Goal: Task Accomplishment & Management: Manage account settings

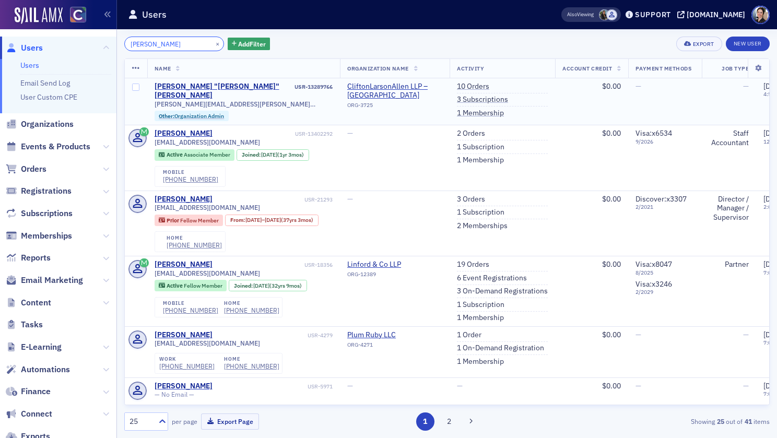
scroll to position [0, 1]
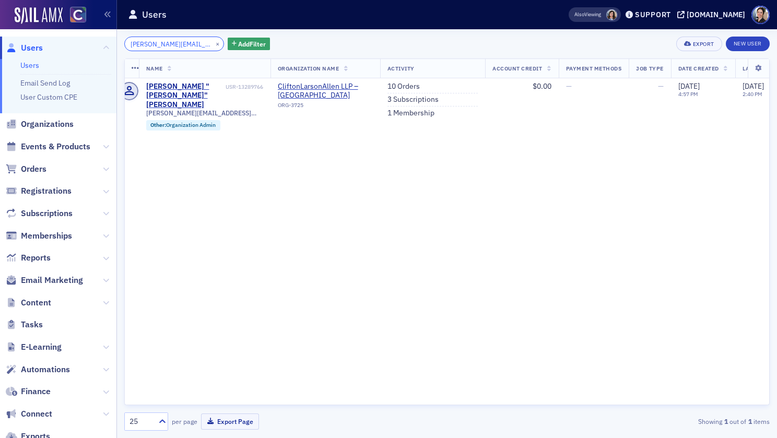
scroll to position [0, 8]
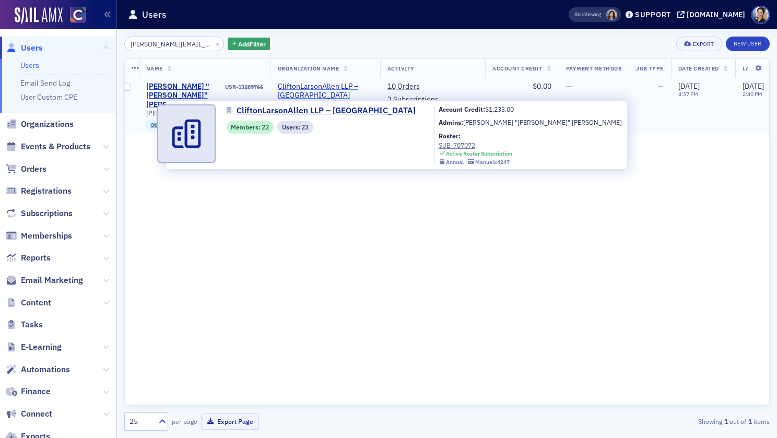
click at [316, 86] on span "CliftonLarsonAllen LLP – [GEOGRAPHIC_DATA]" at bounding box center [325, 91] width 95 height 18
select select "US"
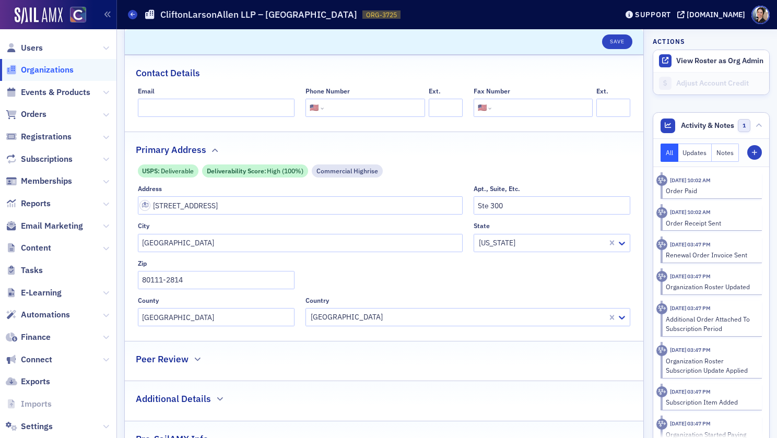
scroll to position [222, 0]
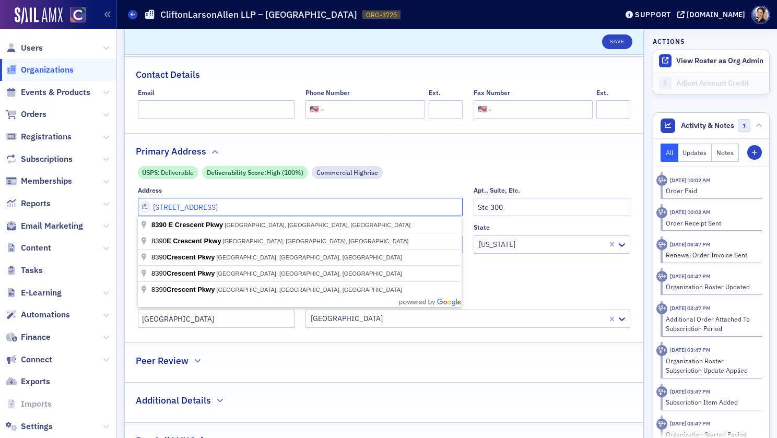
drag, startPoint x: 232, startPoint y: 209, endPoint x: 151, endPoint y: 206, distance: 81.5
click at [151, 206] on input "[STREET_ADDRESS]" at bounding box center [300, 207] width 325 height 18
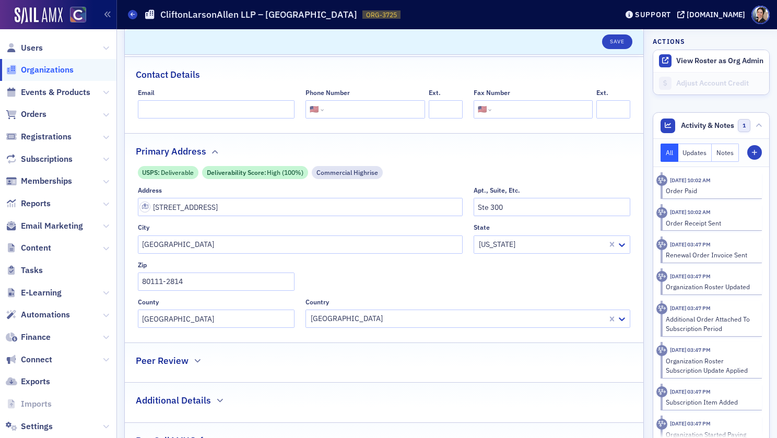
click at [530, 148] on div "Primary Address" at bounding box center [384, 146] width 497 height 25
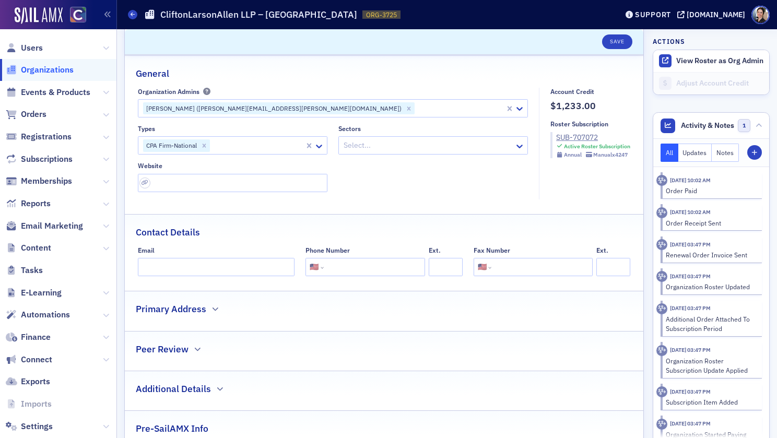
scroll to position [0, 0]
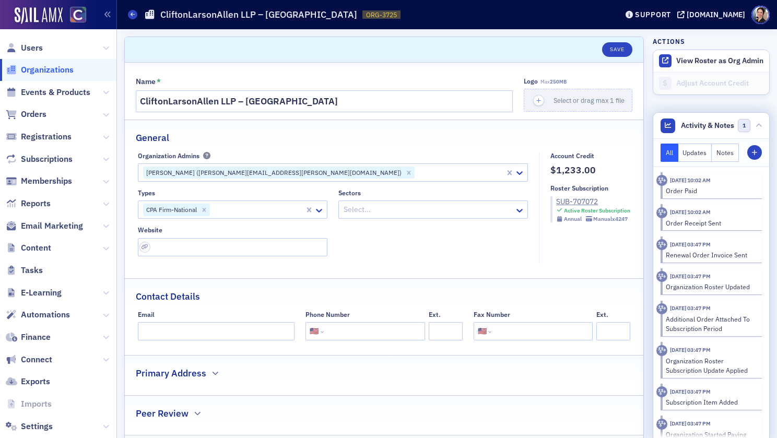
click at [733, 149] on button "Notes" at bounding box center [725, 153] width 27 height 18
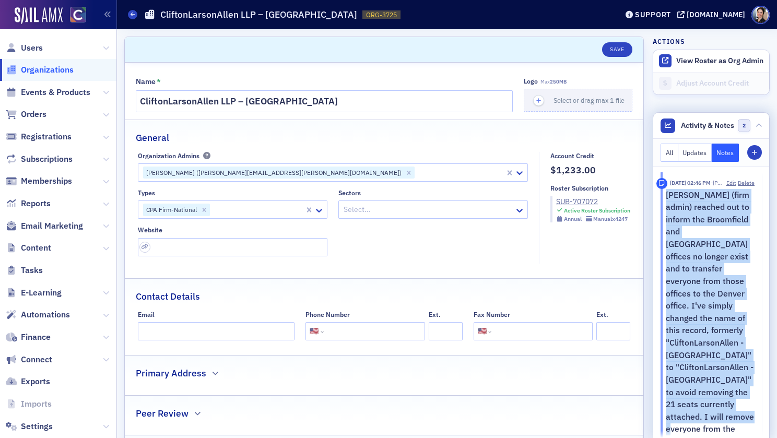
drag, startPoint x: 667, startPoint y: 195, endPoint x: 694, endPoint y: 417, distance: 224.1
click at [694, 417] on p "[PERSON_NAME] (firm admin) reached out to inform the Broomfield and [GEOGRAPHIC…" at bounding box center [710, 380] width 89 height 382
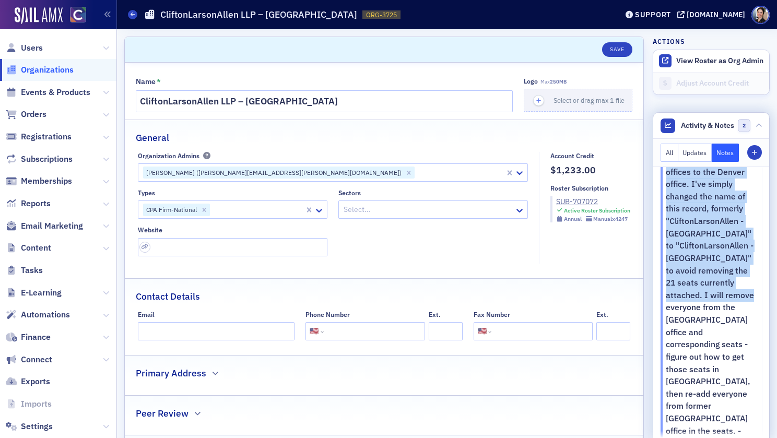
scroll to position [125, 0]
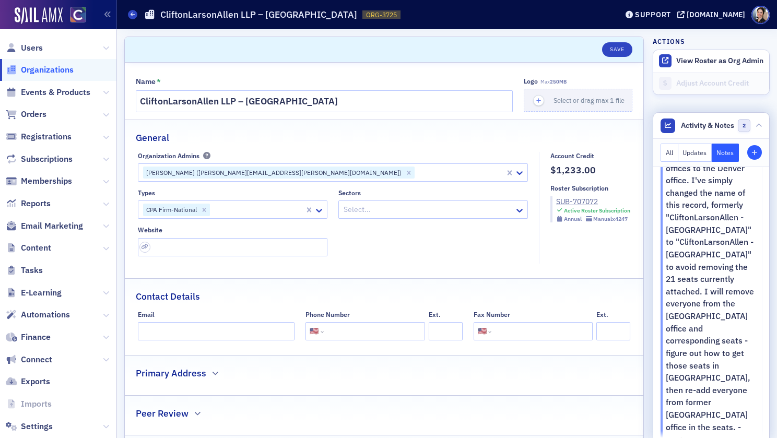
click at [756, 124] on icon at bounding box center [759, 126] width 6 height 6
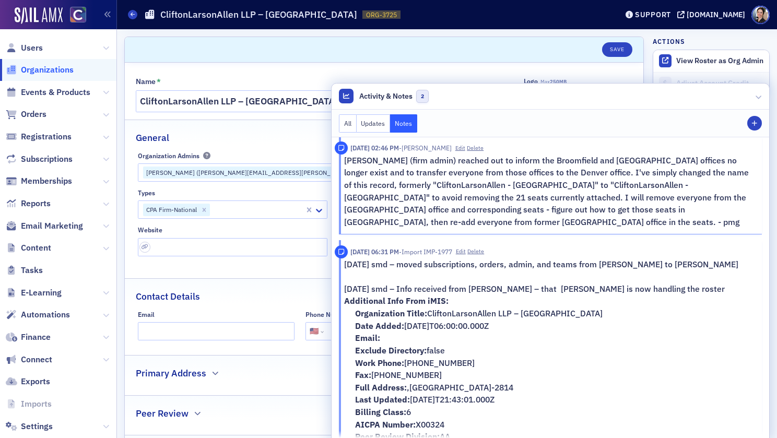
scroll to position [0, 0]
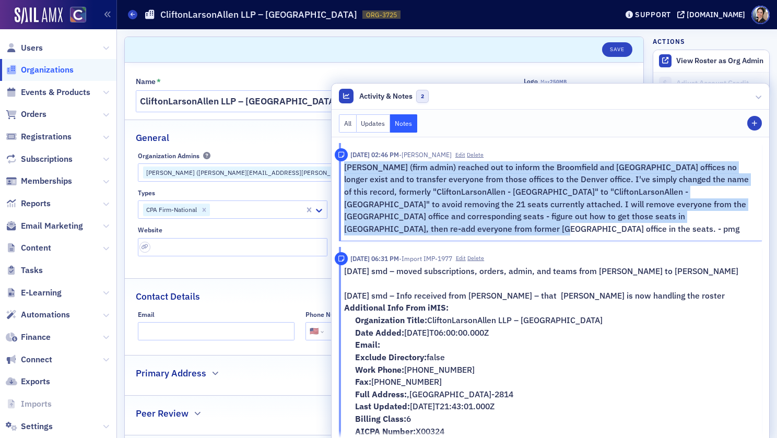
drag, startPoint x: 345, startPoint y: 168, endPoint x: 716, endPoint y: 207, distance: 373.9
click at [754, 219] on p "[PERSON_NAME] (firm admin) reached out to inform the Broomfield and [GEOGRAPHIC…" at bounding box center [549, 198] width 411 height 74
copy p "[PERSON_NAME] (firm admin) reached out to inform the Broomfield and [GEOGRAPHIC…"
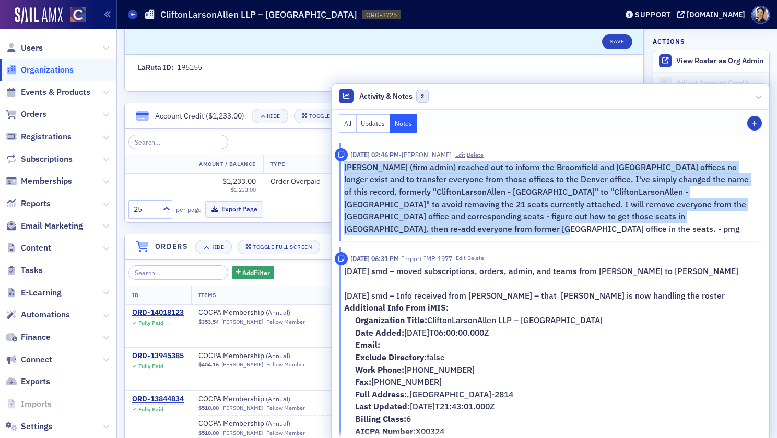
scroll to position [445, 0]
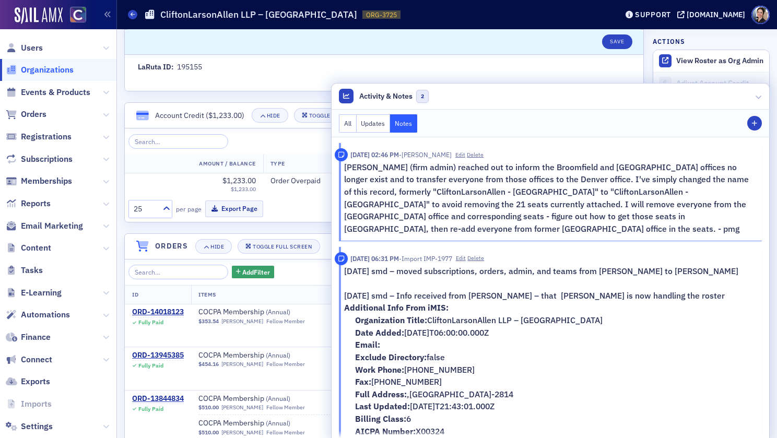
click at [644, 195] on p "[PERSON_NAME] (firm admin) reached out to inform the Broomfield and [GEOGRAPHIC…" at bounding box center [549, 198] width 411 height 74
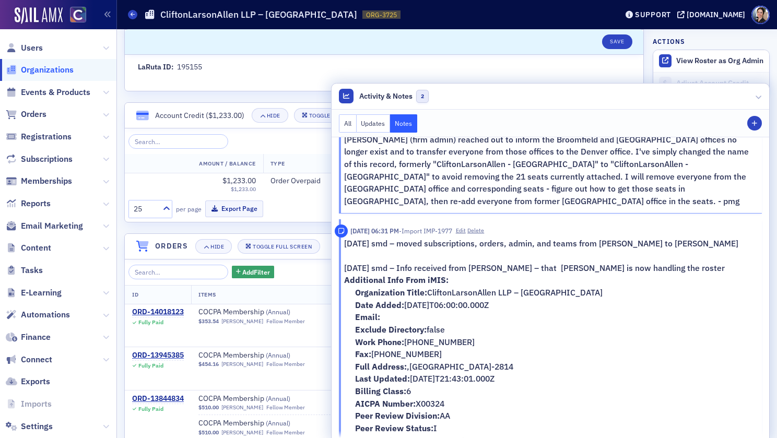
scroll to position [0, 0]
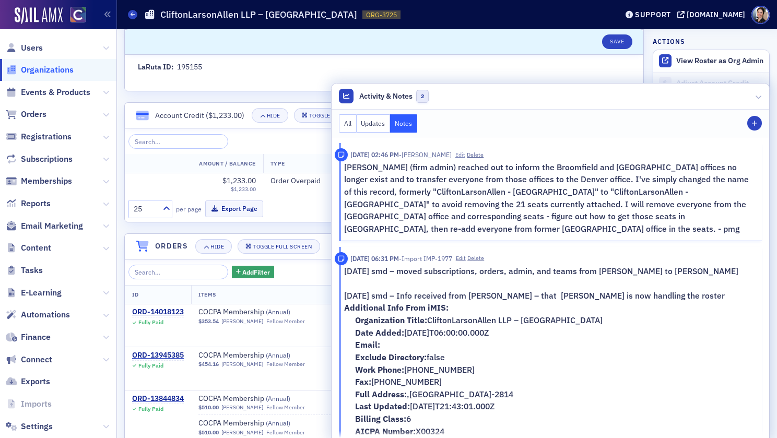
click at [465, 157] on button "Edit" at bounding box center [460, 155] width 10 height 8
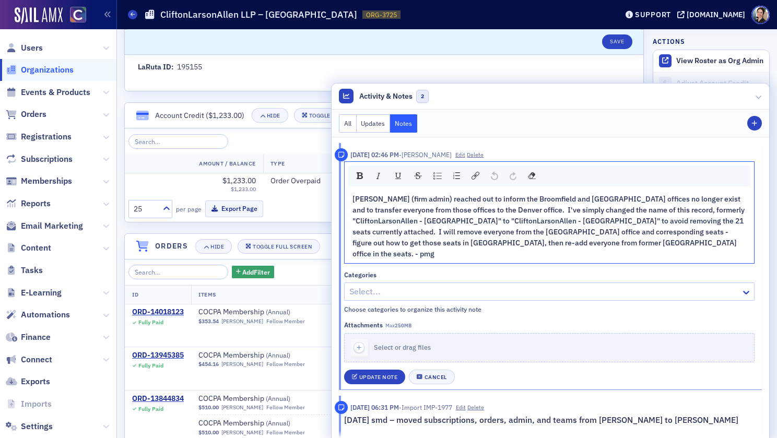
click at [534, 232] on span "[PERSON_NAME] (firm admin) reached out to inform the Broomfield and [GEOGRAPHIC…" at bounding box center [549, 226] width 394 height 64
click at [465, 156] on button "Edit" at bounding box center [460, 155] width 10 height 8
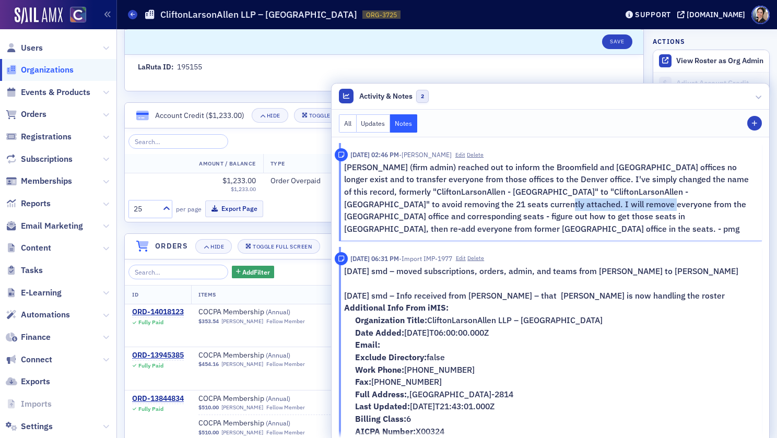
drag, startPoint x: 446, startPoint y: 205, endPoint x: 560, endPoint y: 199, distance: 113.9
click at [560, 199] on p "[PERSON_NAME] (firm admin) reached out to inform the Broomfield and [GEOGRAPHIC…" at bounding box center [549, 198] width 411 height 74
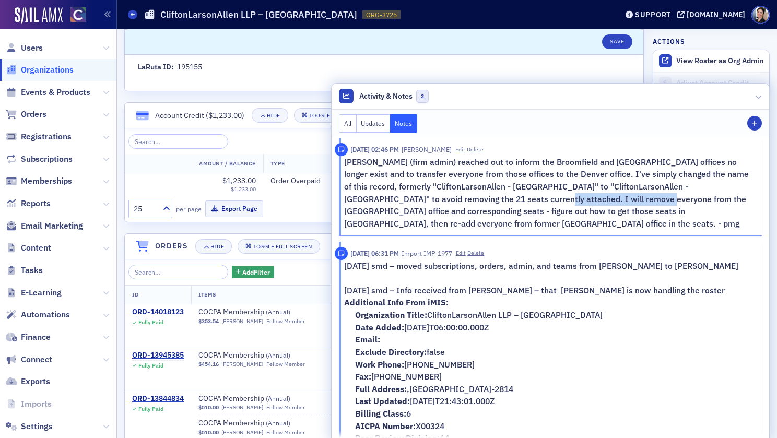
click at [465, 150] on button "Edit" at bounding box center [460, 150] width 10 height 8
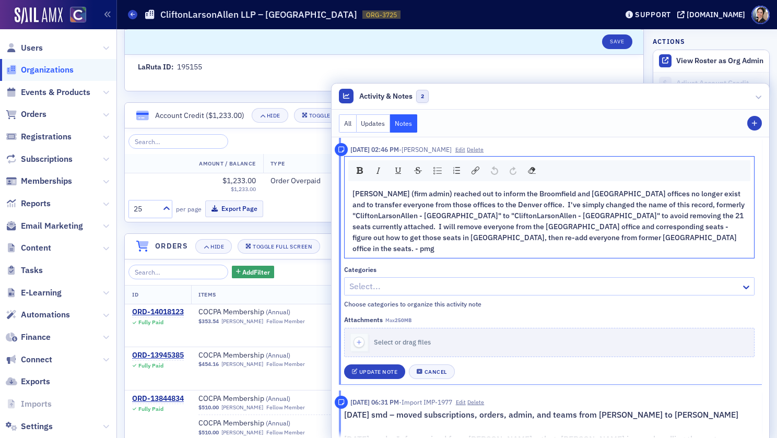
click at [448, 231] on div "[PERSON_NAME] (firm admin) reached out to inform the Broomfield and [GEOGRAPHIC…" at bounding box center [549, 221] width 395 height 66
drag, startPoint x: 393, startPoint y: 227, endPoint x: 493, endPoint y: 225, distance: 99.8
click at [493, 225] on span "[PERSON_NAME] (firm admin) reached out to inform the Broomfield and [GEOGRAPHIC…" at bounding box center [549, 221] width 394 height 64
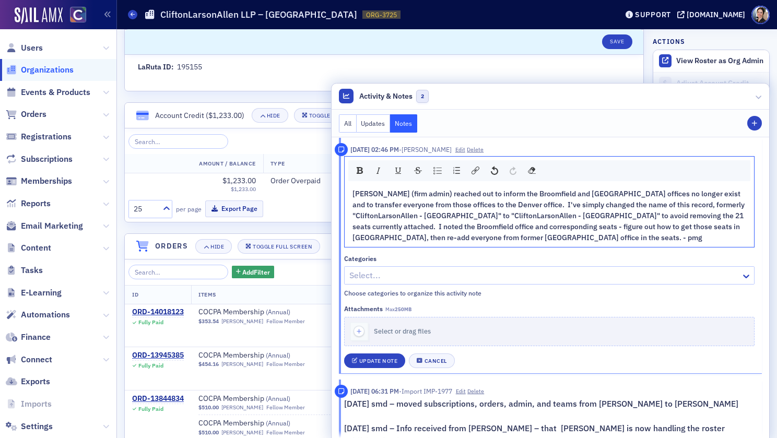
click at [484, 227] on span "Rebecca (firm admin) reached out to inform the Broomfield and Greenwood Village…" at bounding box center [549, 215] width 394 height 53
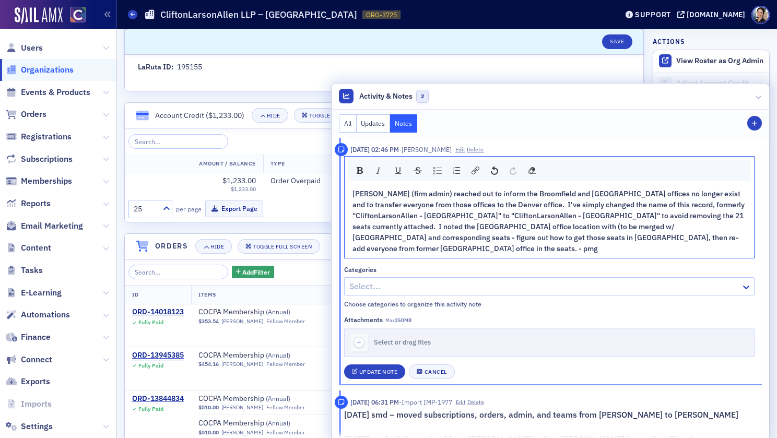
scroll to position [0, 0]
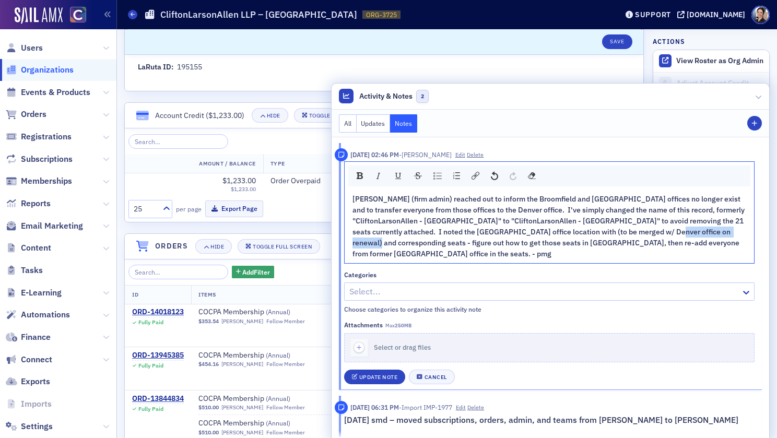
drag, startPoint x: 677, startPoint y: 232, endPoint x: 369, endPoint y: 241, distance: 307.7
click at [369, 241] on span "Rebecca (firm admin) reached out to inform the Broomfield and Greenwood Village…" at bounding box center [549, 226] width 394 height 64
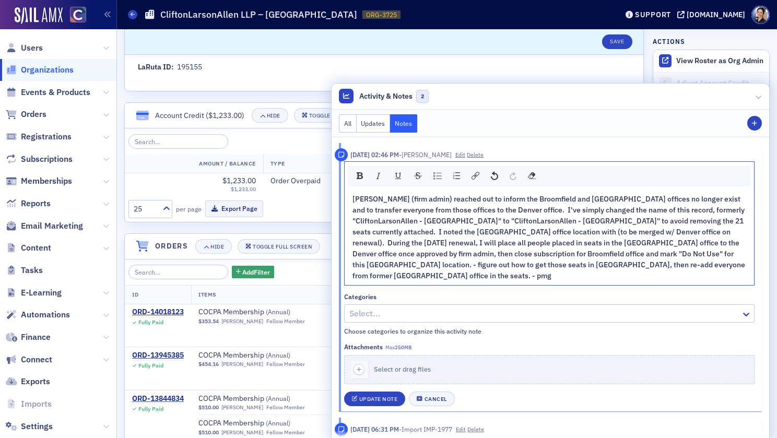
click at [700, 259] on div "Rebecca (firm admin) reached out to inform the Broomfield and Greenwood Village…" at bounding box center [549, 238] width 395 height 88
drag, startPoint x: 699, startPoint y: 255, endPoint x: 703, endPoint y: 264, distance: 10.3
click at [702, 266] on div "Rebecca (firm admin) reached out to inform the Broomfield and Greenwood Village…" at bounding box center [549, 238] width 395 height 88
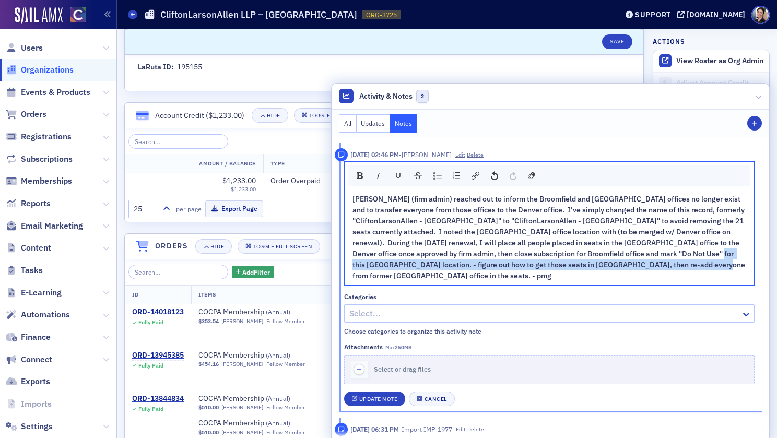
drag, startPoint x: 701, startPoint y: 254, endPoint x: 680, endPoint y: 265, distance: 23.1
click at [680, 265] on span "Rebecca (firm admin) reached out to inform the Broomfield and Greenwood Village…" at bounding box center [549, 237] width 394 height 86
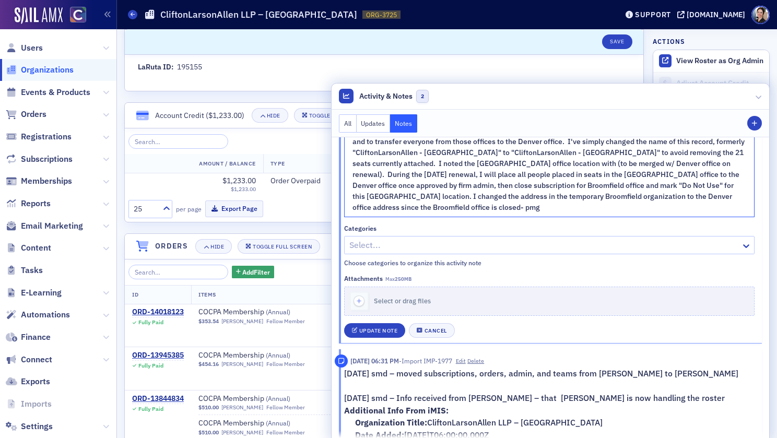
scroll to position [131, 0]
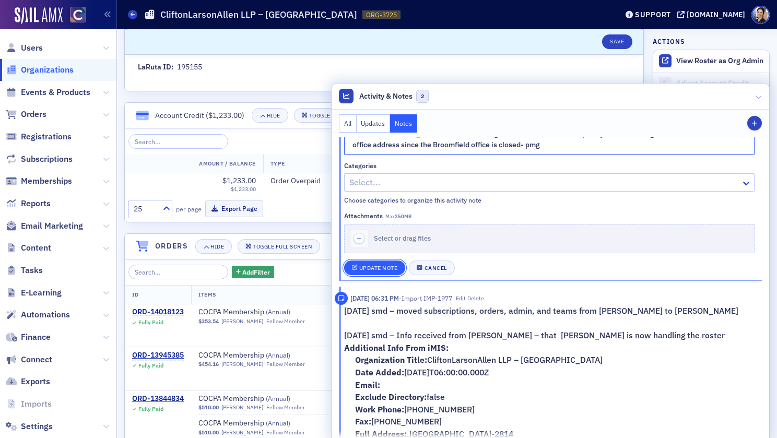
click at [379, 266] on div "Update Note" at bounding box center [378, 268] width 39 height 6
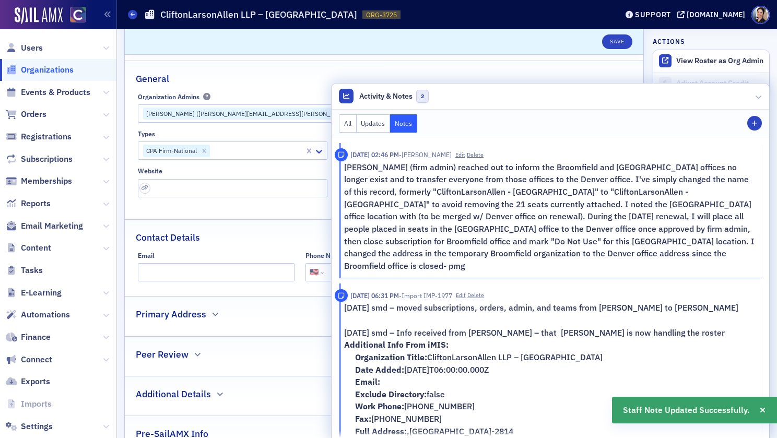
scroll to position [0, 0]
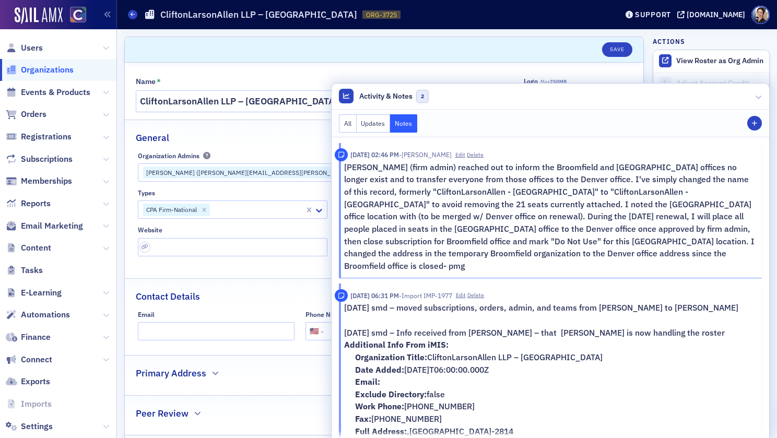
drag, startPoint x: 759, startPoint y: 96, endPoint x: 592, endPoint y: 94, distance: 167.1
click at [759, 96] on icon at bounding box center [759, 96] width 6 height 6
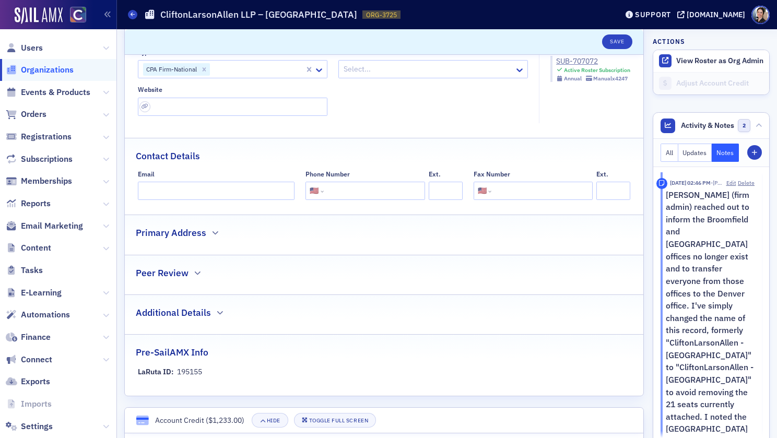
scroll to position [166, 0]
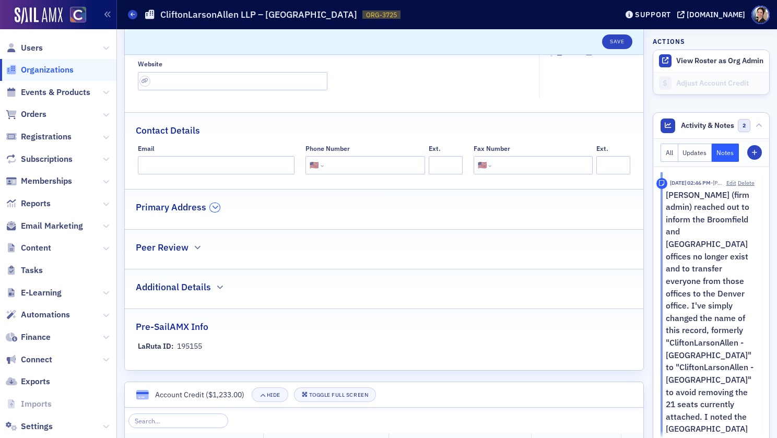
click at [215, 208] on icon "button" at bounding box center [215, 207] width 6 height 6
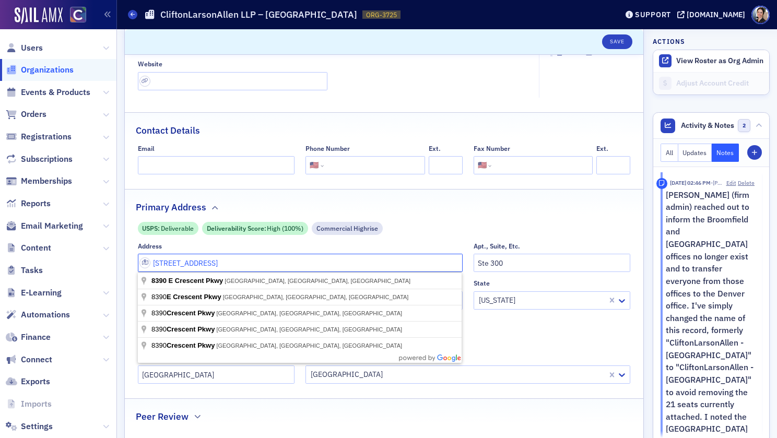
drag, startPoint x: 237, startPoint y: 266, endPoint x: 156, endPoint y: 260, distance: 81.7
click at [151, 263] on input "[STREET_ADDRESS]" at bounding box center [300, 263] width 325 height 18
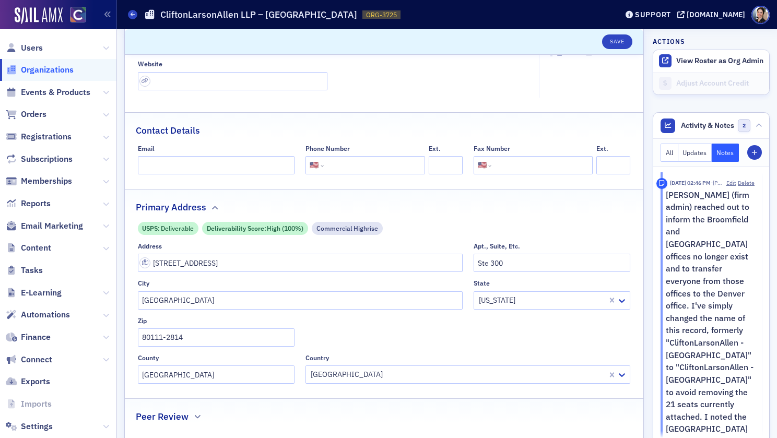
click at [399, 208] on div "Primary Address" at bounding box center [384, 202] width 497 height 25
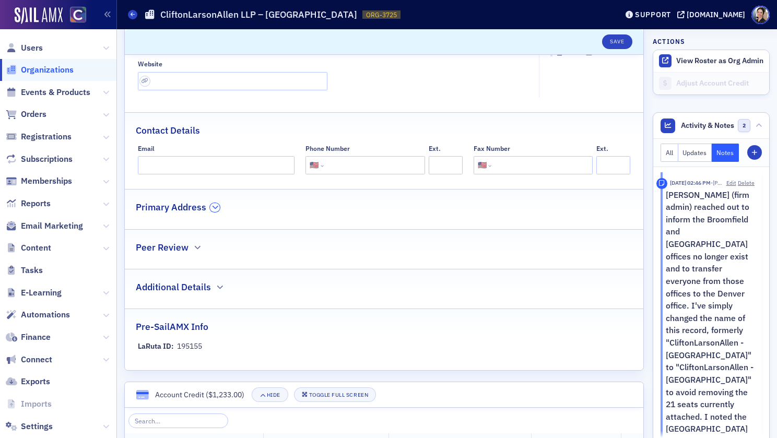
click at [215, 207] on icon "button" at bounding box center [215, 207] width 6 height 6
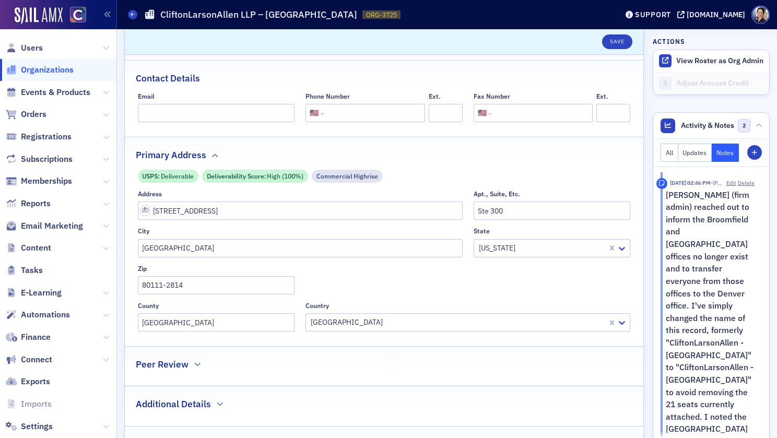
scroll to position [234, 0]
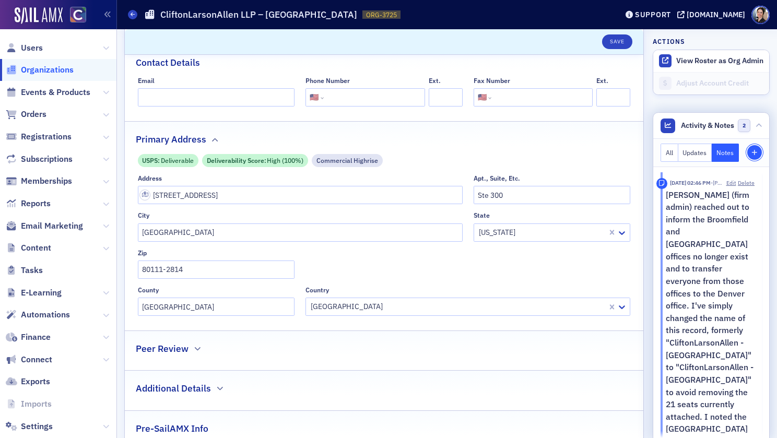
click at [756, 154] on icon "button" at bounding box center [754, 153] width 6 height 6
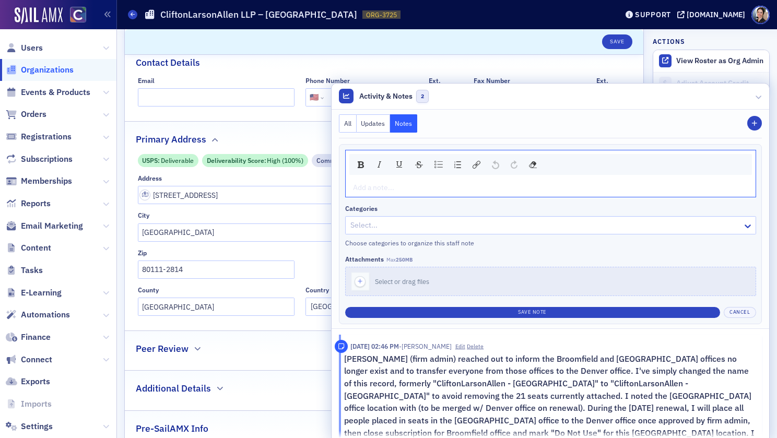
click at [374, 190] on div "rdw-editor" at bounding box center [550, 187] width 395 height 11
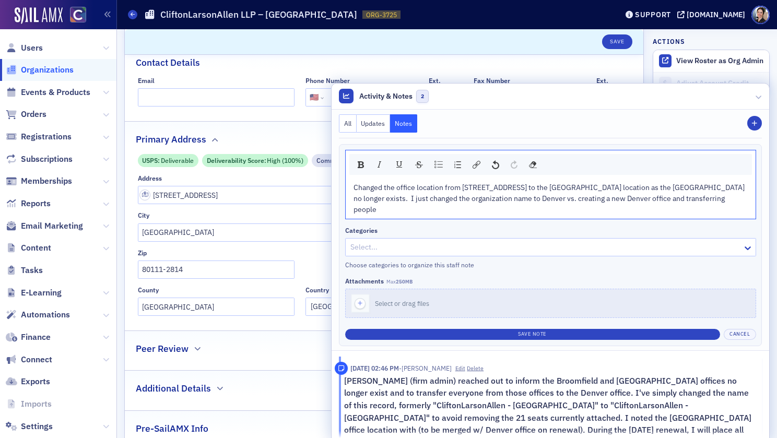
drag, startPoint x: 521, startPoint y: 199, endPoint x: 522, endPoint y: 211, distance: 12.0
click at [522, 211] on div "Changed the office location from 8390 E. Crescent Pkwy, Suite 300, Greenwood Vi…" at bounding box center [550, 198] width 395 height 33
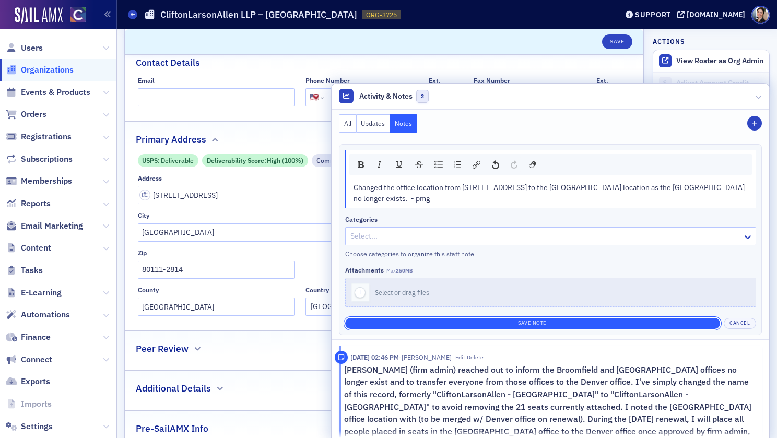
click at [566, 322] on button "Save Note" at bounding box center [532, 323] width 375 height 11
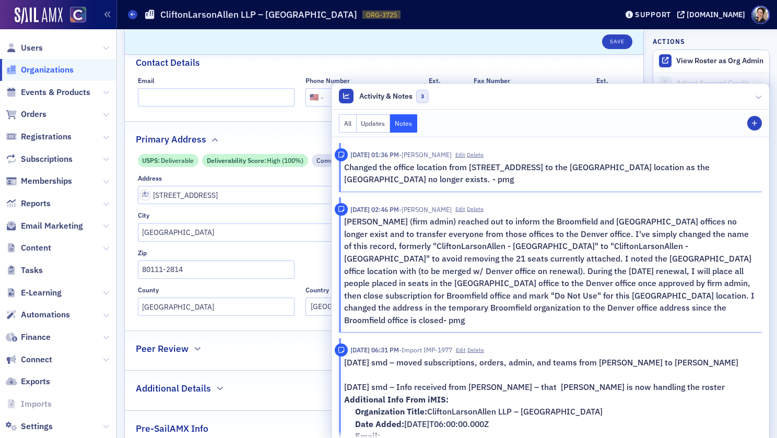
drag, startPoint x: 219, startPoint y: 206, endPoint x: 224, endPoint y: 198, distance: 9.0
click at [219, 206] on div "Address 8390 E Crescent Pkwy Apt., Suite, Etc. Ste 300 City Greenwood Village S…" at bounding box center [384, 244] width 493 height 141
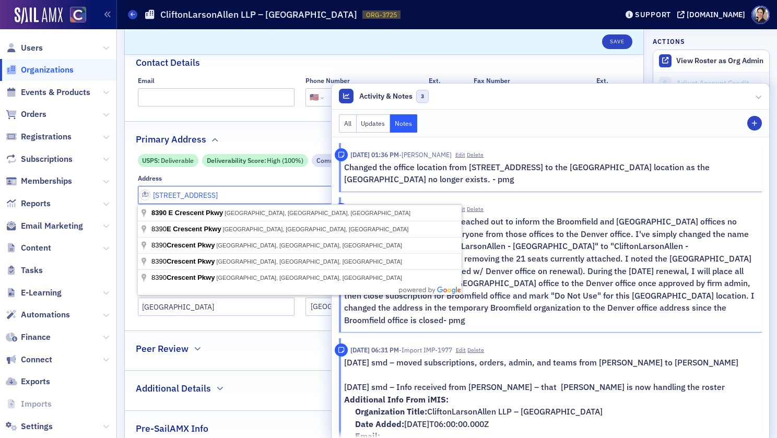
drag, startPoint x: 229, startPoint y: 198, endPoint x: 134, endPoint y: 190, distance: 95.9
click at [127, 187] on div "USPS : Deliverable Deliverability Score : High (100%) Commercial Highrise Addre…" at bounding box center [384, 235] width 518 height 162
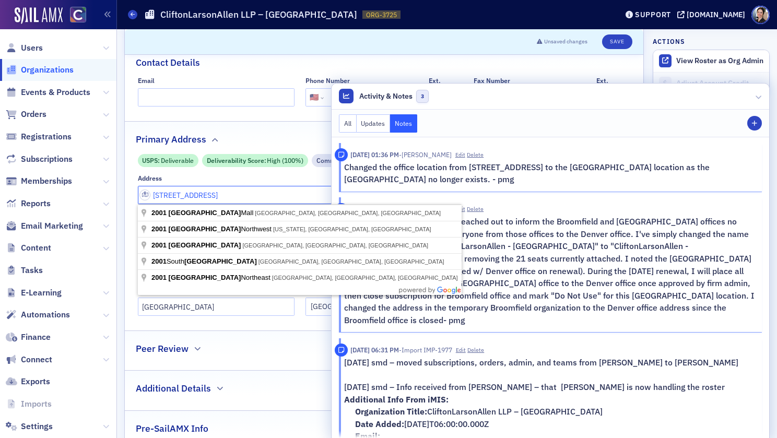
type input "[STREET_ADDRESS]"
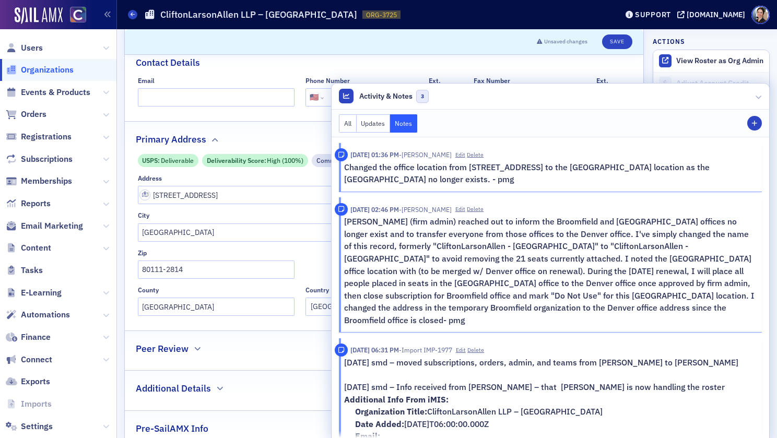
scroll to position [189, 0]
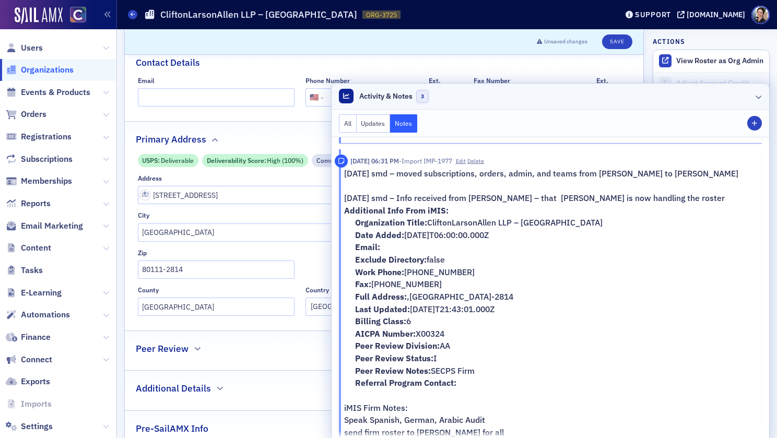
click at [759, 96] on icon at bounding box center [759, 96] width 6 height 6
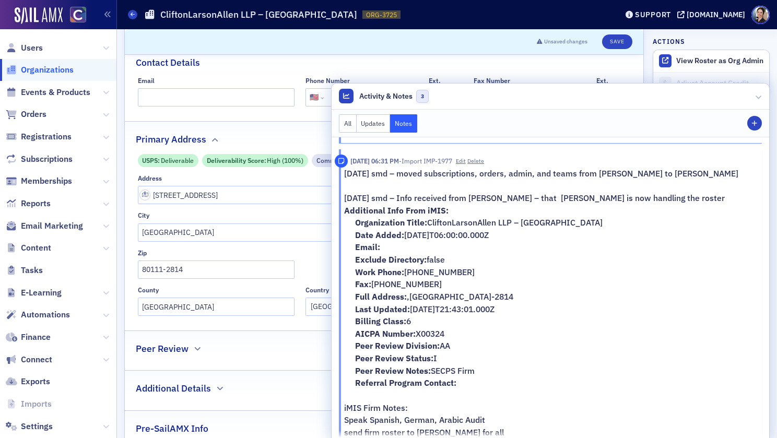
scroll to position [654, 0]
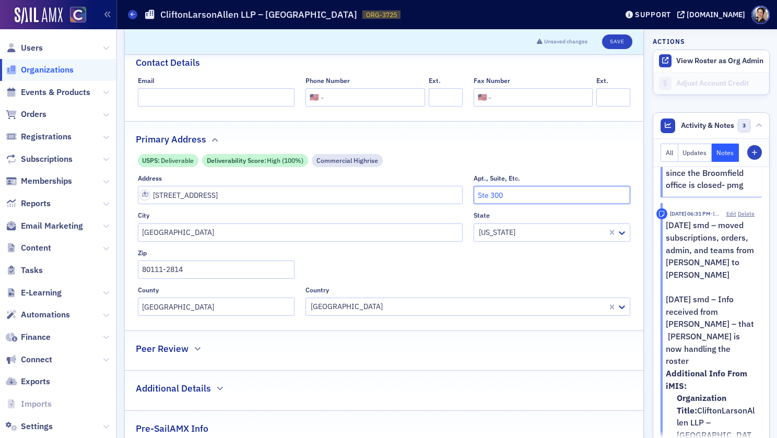
drag, startPoint x: 512, startPoint y: 196, endPoint x: 492, endPoint y: 195, distance: 19.8
click at [492, 195] on input "Ste 300" at bounding box center [552, 195] width 157 height 18
type input "Ste 1700"
type input "[GEOGRAPHIC_DATA]"
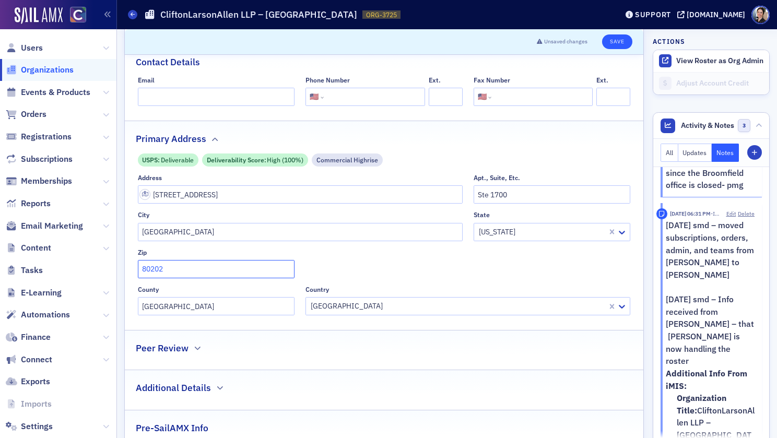
type input "80202"
drag, startPoint x: 620, startPoint y: 41, endPoint x: 617, endPoint y: 46, distance: 6.1
click at [620, 41] on button "Save" at bounding box center [617, 41] width 30 height 15
select select "US"
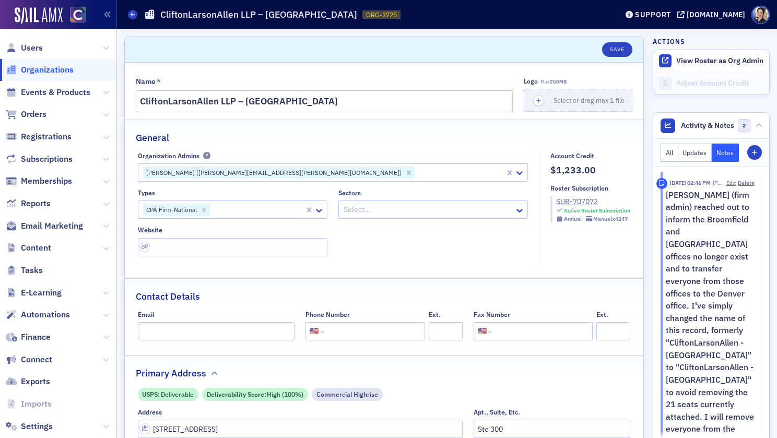
select select "US"
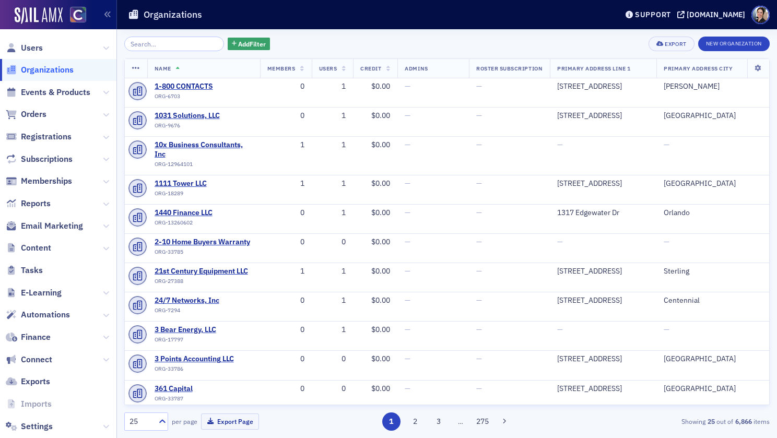
click at [182, 42] on input "search" at bounding box center [174, 44] width 100 height 15
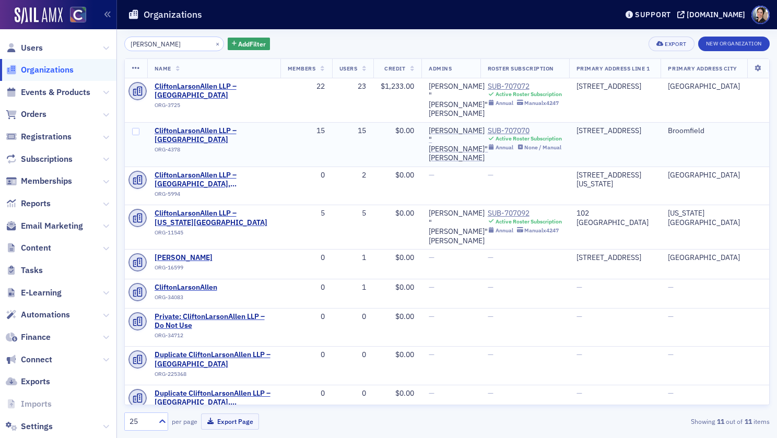
type input "[PERSON_NAME]"
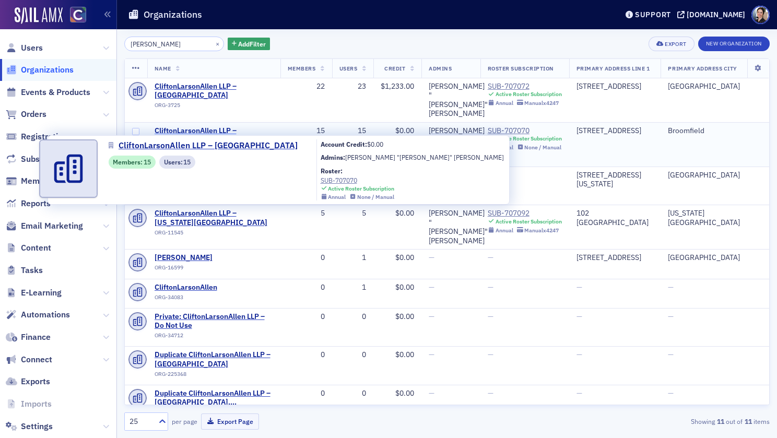
click at [176, 126] on span "CliftonLarsonAllen LLP – [GEOGRAPHIC_DATA]" at bounding box center [214, 135] width 119 height 18
select select "US"
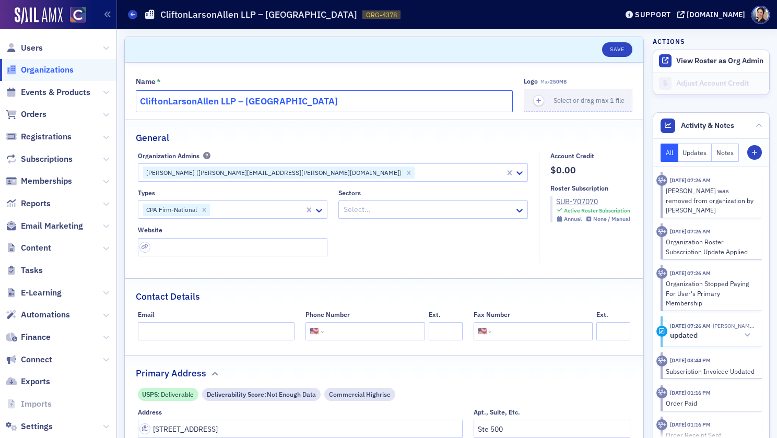
drag, startPoint x: 266, startPoint y: 104, endPoint x: 255, endPoint y: 103, distance: 10.5
click at [266, 104] on input "CliftonLarsonAllen LLP – [GEOGRAPHIC_DATA]" at bounding box center [324, 101] width 377 height 22
drag, startPoint x: 246, startPoint y: 102, endPoint x: 322, endPoint y: 100, distance: 75.7
click at [246, 102] on input "CliftonLarsonAllen LLP – [GEOGRAPHIC_DATA]" at bounding box center [324, 101] width 377 height 22
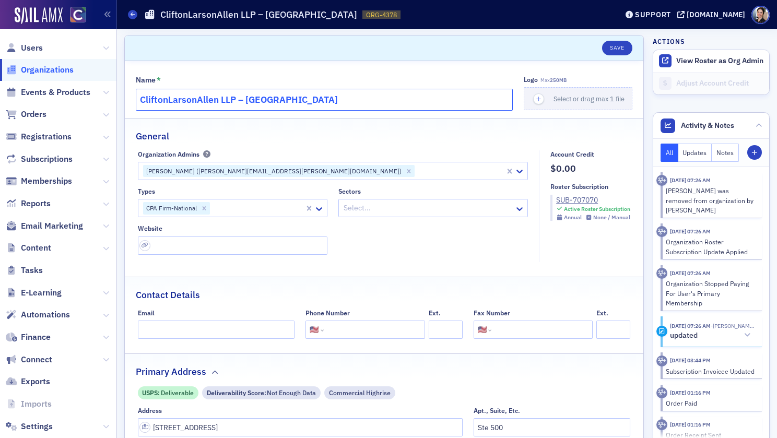
click at [294, 100] on input "CliftonLarsonAllen LLP – [GEOGRAPHIC_DATA]" at bounding box center [324, 100] width 377 height 22
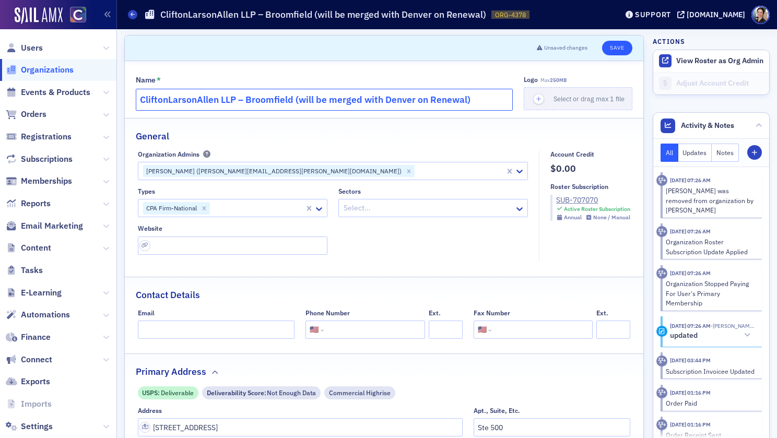
type input "CliftonLarsonAllen LLP – Broomfield (will be merged with Denver on Renewal)"
click at [619, 50] on button "Save" at bounding box center [617, 48] width 30 height 15
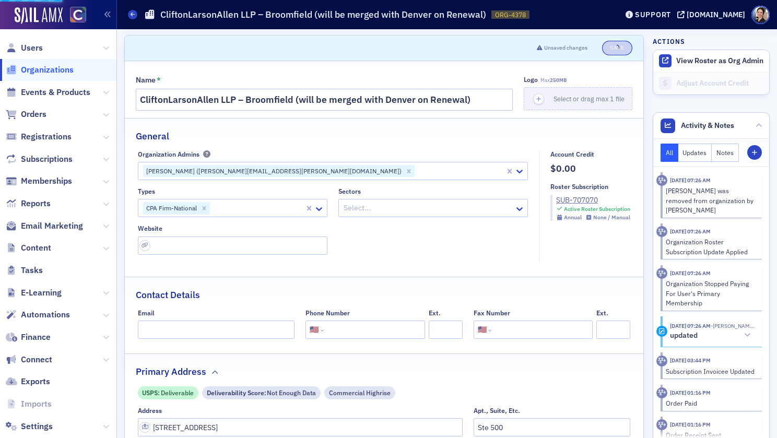
select select "US"
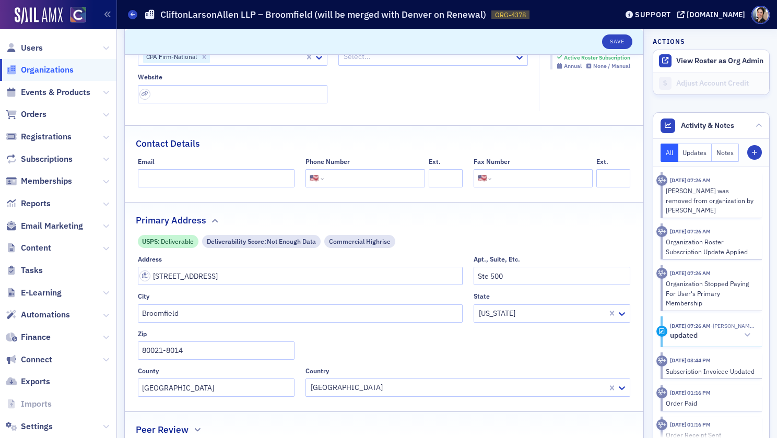
scroll to position [159, 0]
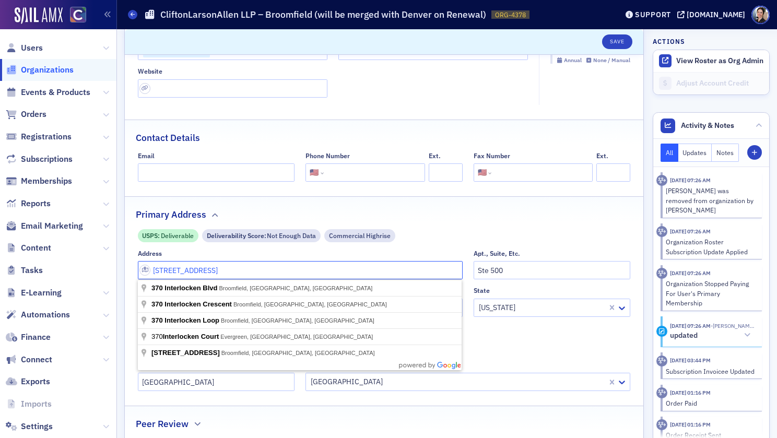
drag, startPoint x: 228, startPoint y: 272, endPoint x: 152, endPoint y: 268, distance: 75.8
click at [152, 268] on input "[STREET_ADDRESS]" at bounding box center [300, 270] width 325 height 18
drag, startPoint x: 265, startPoint y: 270, endPoint x: 274, endPoint y: 268, distance: 9.6
click at [265, 270] on input "[STREET_ADDRESS]" at bounding box center [300, 270] width 325 height 18
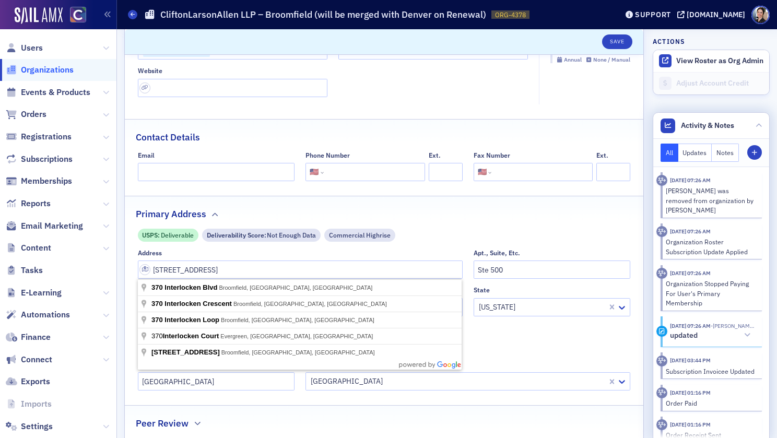
click at [731, 154] on button "Notes" at bounding box center [725, 153] width 27 height 18
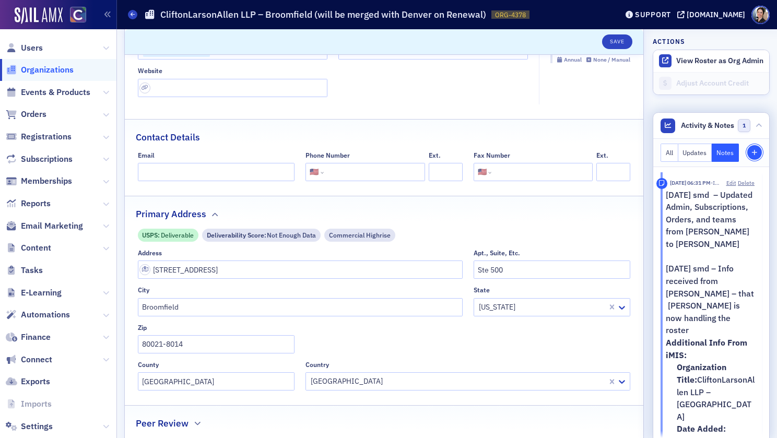
click at [756, 151] on icon "button" at bounding box center [754, 153] width 6 height 6
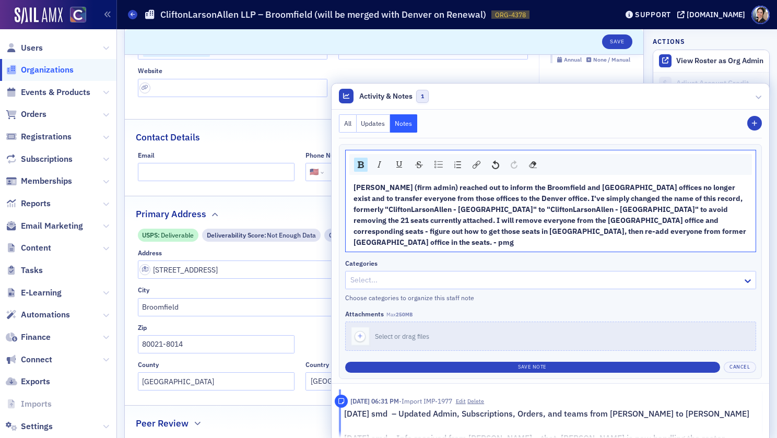
click at [677, 199] on span "[PERSON_NAME] (firm admin) reached out to inform the Broomfield and [GEOGRAPHIC…" at bounding box center [550, 215] width 394 height 64
drag, startPoint x: 663, startPoint y: 199, endPoint x: 701, endPoint y: 196, distance: 38.8
click at [702, 196] on span "[PERSON_NAME] (firm admin) reached out to inform the Broomfield and [GEOGRAPHIC…" at bounding box center [550, 215] width 394 height 64
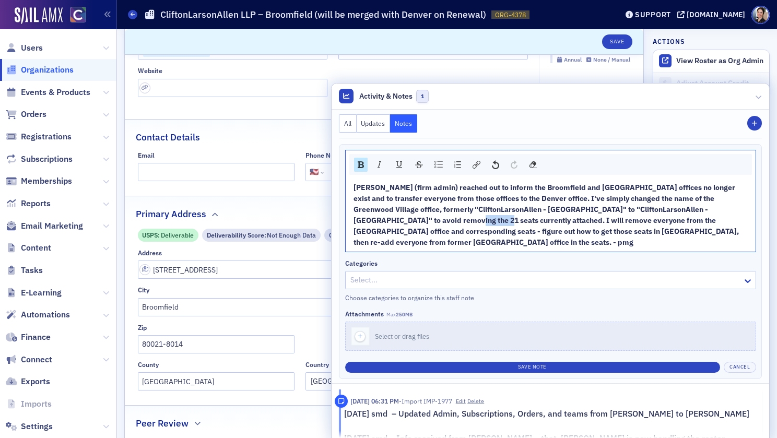
drag, startPoint x: 387, startPoint y: 221, endPoint x: 415, endPoint y: 220, distance: 27.7
click at [415, 220] on span "[PERSON_NAME] (firm admin) reached out to inform the Broomfield and [GEOGRAPHIC…" at bounding box center [546, 215] width 387 height 64
click at [414, 220] on span "[PERSON_NAME] (firm admin) reached out to inform the Broomfield and [GEOGRAPHIC…" at bounding box center [546, 215] width 387 height 64
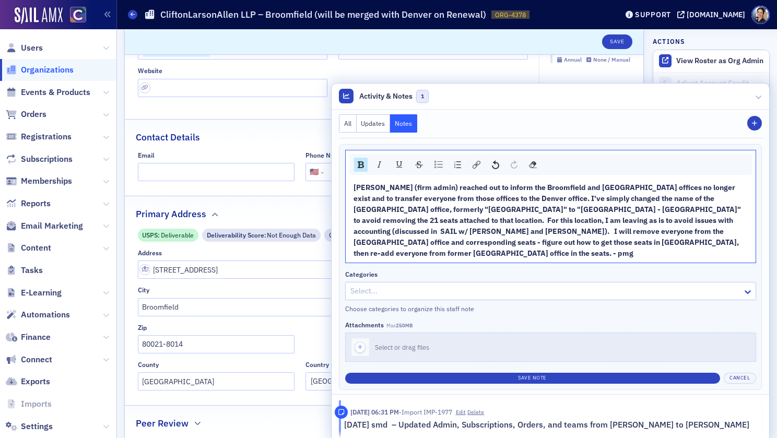
click at [441, 232] on span "[PERSON_NAME] (firm admin) reached out to inform the Broomfield and [GEOGRAPHIC…" at bounding box center [547, 220] width 389 height 75
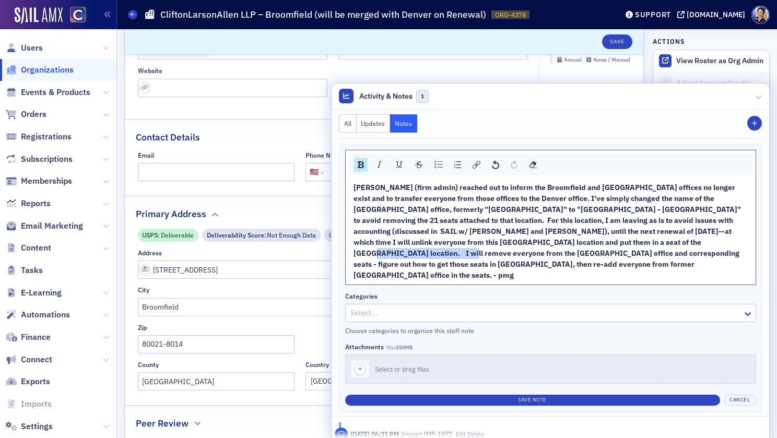
drag, startPoint x: 591, startPoint y: 244, endPoint x: 697, endPoint y: 241, distance: 106.0
click at [697, 241] on span "[PERSON_NAME] (firm admin) reached out to inform the Broomfield and [GEOGRAPHIC…" at bounding box center [547, 231] width 389 height 97
drag, startPoint x: 395, startPoint y: 254, endPoint x: 415, endPoint y: 253, distance: 20.4
click at [415, 253] on span "[PERSON_NAME] (firm admin) reached out to inform the Broomfield and [GEOGRAPHIC…" at bounding box center [547, 231] width 389 height 97
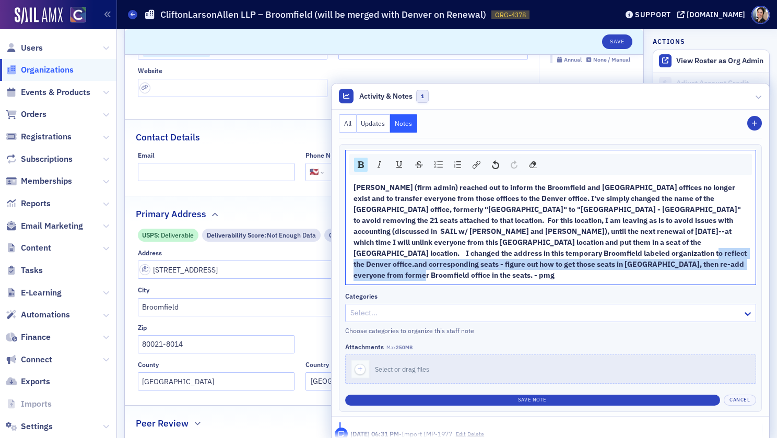
drag, startPoint x: 558, startPoint y: 255, endPoint x: 664, endPoint y: 266, distance: 106.5
click at [664, 266] on div "[PERSON_NAME] (firm admin) reached out to inform the Broomfield and [GEOGRAPHIC…" at bounding box center [550, 231] width 395 height 99
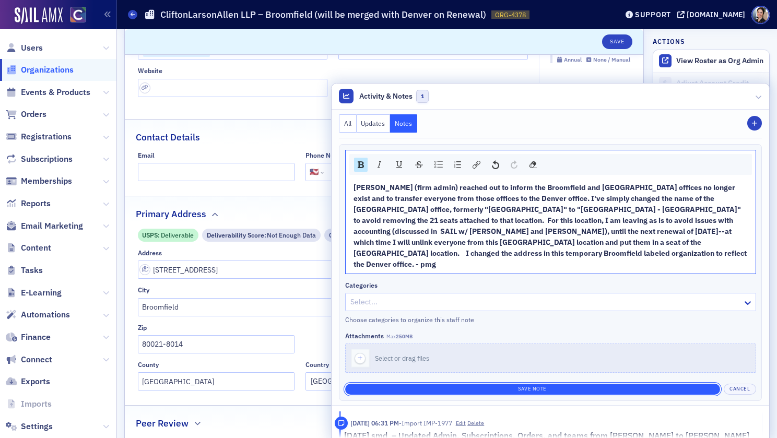
click at [529, 384] on button "Save Note" at bounding box center [532, 389] width 375 height 11
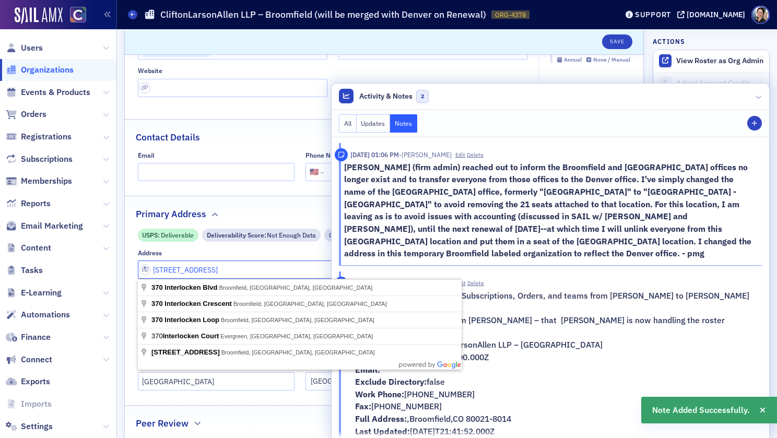
drag, startPoint x: 229, startPoint y: 274, endPoint x: 159, endPoint y: 267, distance: 70.3
click at [151, 266] on input "[STREET_ADDRESS]" at bounding box center [300, 270] width 325 height 18
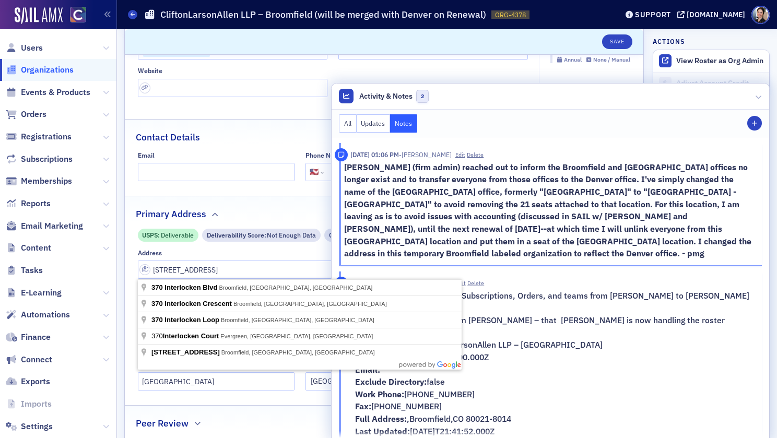
click at [615, 140] on div "[DATE] 01:06 PM - [PERSON_NAME] Edit [PERSON_NAME] (firm admin) reached out to …" at bounding box center [550, 339] width 423 height 405
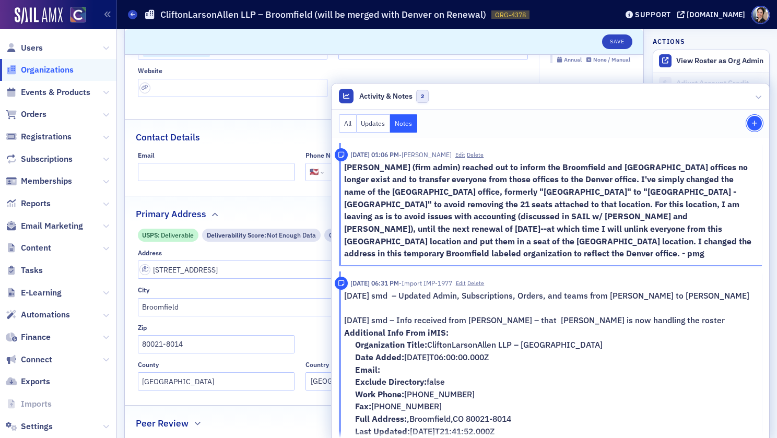
click at [756, 122] on icon "button" at bounding box center [754, 124] width 6 height 6
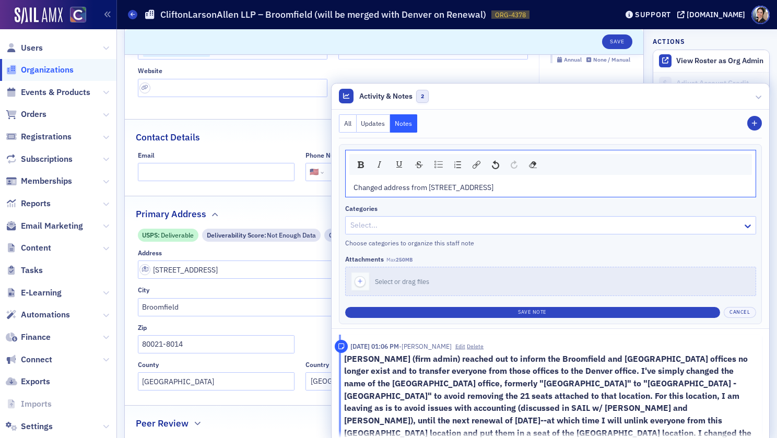
drag, startPoint x: 627, startPoint y: 189, endPoint x: 619, endPoint y: 191, distance: 8.1
click at [627, 190] on div "Changed address from [STREET_ADDRESS]" at bounding box center [550, 187] width 395 height 11
drag, startPoint x: 538, startPoint y: 189, endPoint x: 530, endPoint y: 191, distance: 8.5
click at [538, 189] on div "Changed address from [STREET_ADDRESS]" at bounding box center [550, 187] width 395 height 11
drag, startPoint x: 526, startPoint y: 188, endPoint x: 521, endPoint y: 190, distance: 6.0
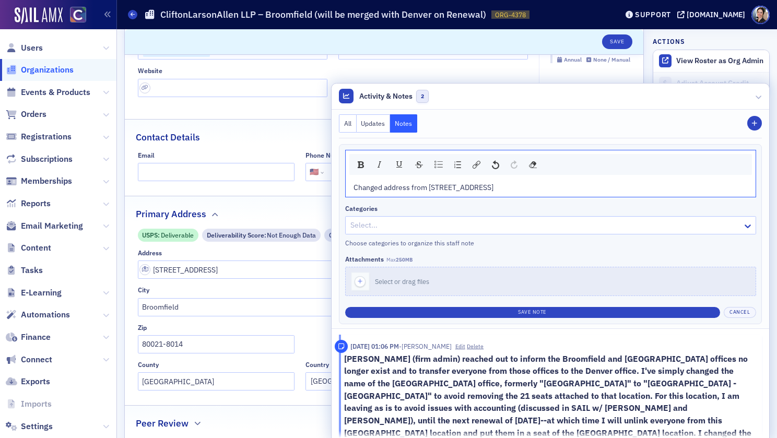
click at [526, 188] on div "Changed address from [STREET_ADDRESS]" at bounding box center [550, 187] width 395 height 11
click at [290, 194] on div "Name * CliftonLarsonAllen LLP – Broomfield (will be merged with Denver on Renew…" at bounding box center [384, 224] width 518 height 643
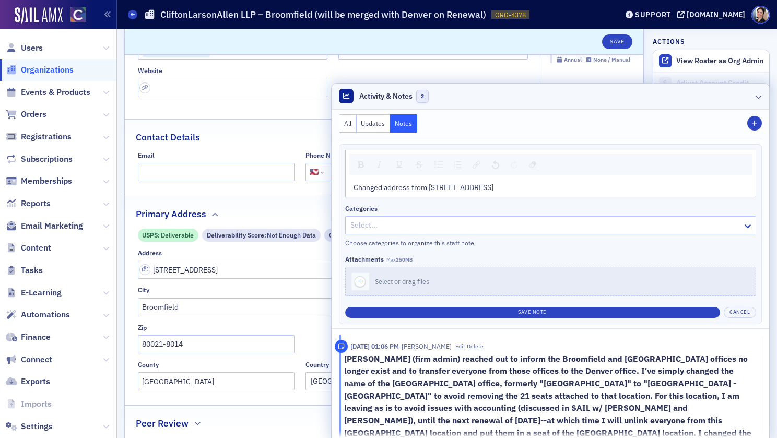
click at [489, 94] on header "Activity & Notes 2" at bounding box center [551, 97] width 438 height 26
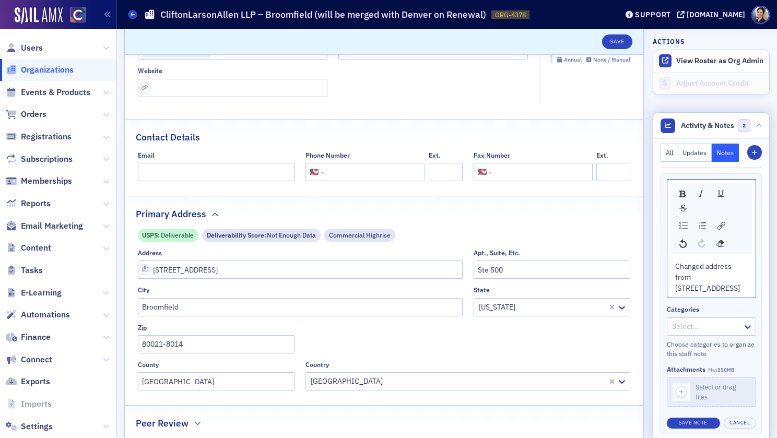
click at [735, 285] on div "Changed address from [STREET_ADDRESS]" at bounding box center [711, 277] width 73 height 33
click at [756, 125] on icon at bounding box center [759, 126] width 6 height 6
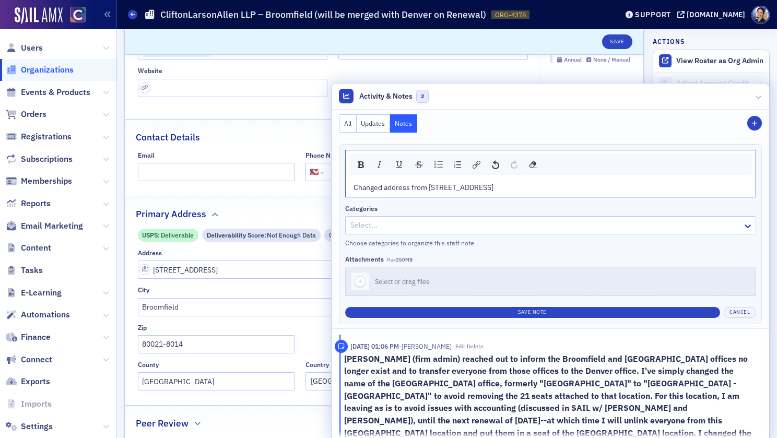
click at [527, 186] on div "Changed address from [STREET_ADDRESS]" at bounding box center [550, 187] width 395 height 11
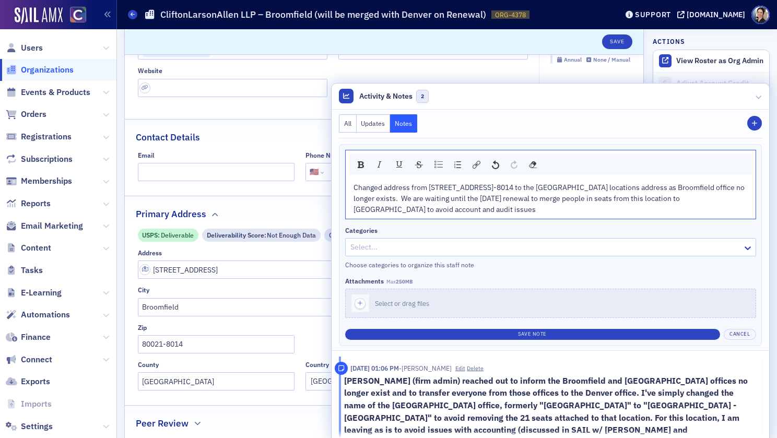
click at [456, 208] on span "Changed address from [STREET_ADDRESS]-8014 to the [GEOGRAPHIC_DATA] locations a…" at bounding box center [549, 198] width 393 height 31
click at [532, 211] on div "Changed address from [STREET_ADDRESS]-8014 to the [GEOGRAPHIC_DATA] locations a…" at bounding box center [550, 198] width 395 height 33
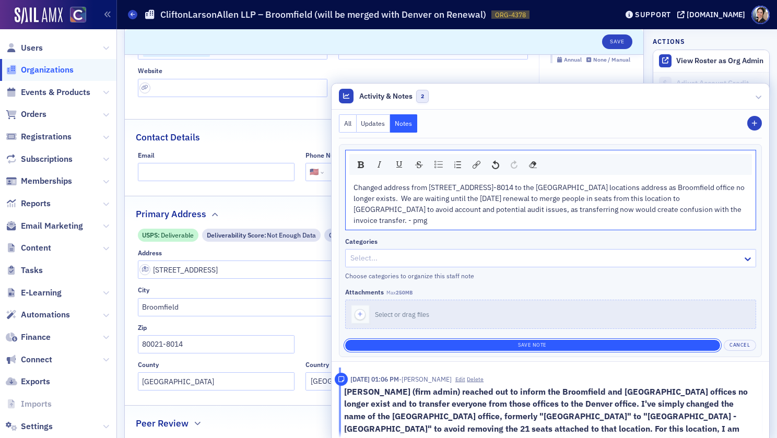
click at [528, 345] on button "Save Note" at bounding box center [532, 345] width 375 height 11
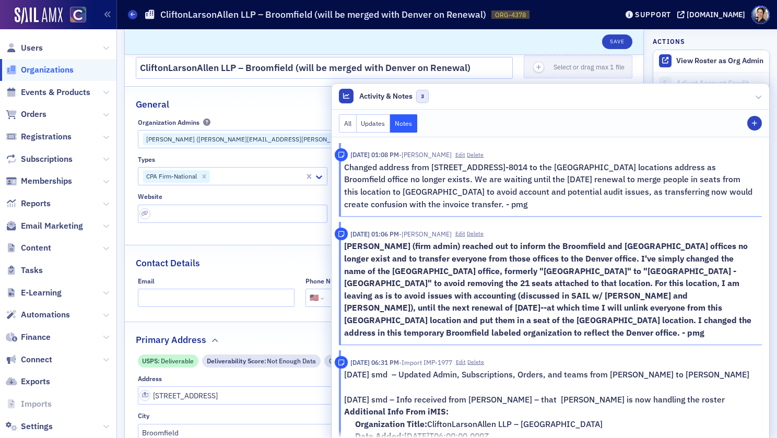
scroll to position [34, 0]
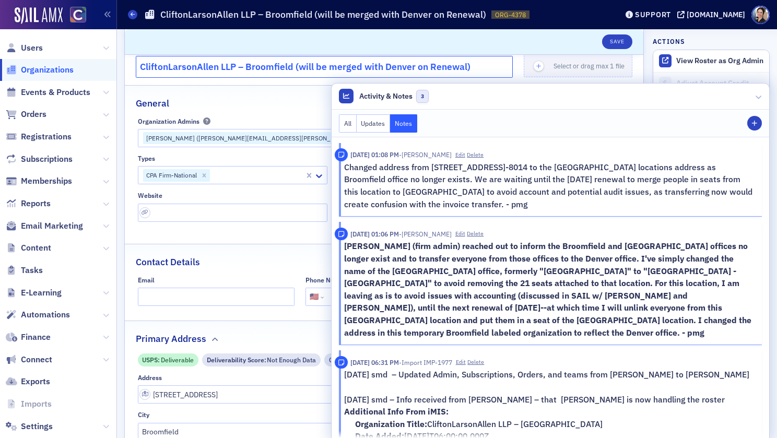
drag, startPoint x: 272, startPoint y: 73, endPoint x: 265, endPoint y: 70, distance: 7.6
click at [272, 73] on input "CliftonLarsonAllen LLP – Broomfield (will be merged with Denver on Renewal)" at bounding box center [324, 67] width 377 height 22
drag, startPoint x: 299, startPoint y: 68, endPoint x: 314, endPoint y: 66, distance: 15.7
click at [314, 66] on input "CliftonLarsonAllen LLP – Broomfield (will be merged with Denver on Renewal)" at bounding box center [324, 67] width 377 height 22
type input "CliftonLarsonAllen LLP – Broomfield (to be merged with [GEOGRAPHIC_DATA] on Ren…"
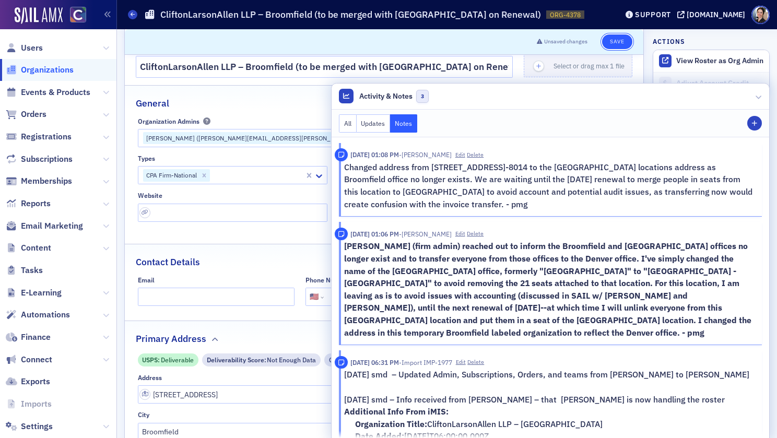
click at [615, 42] on button "Save" at bounding box center [617, 41] width 30 height 15
select select "US"
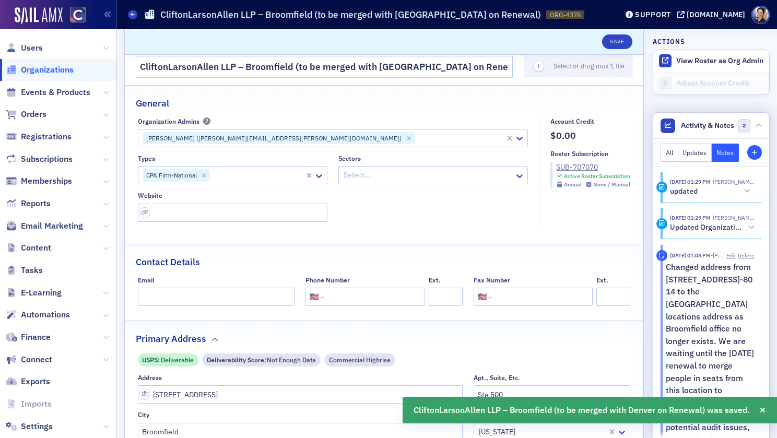
click at [757, 124] on icon at bounding box center [759, 126] width 6 height 6
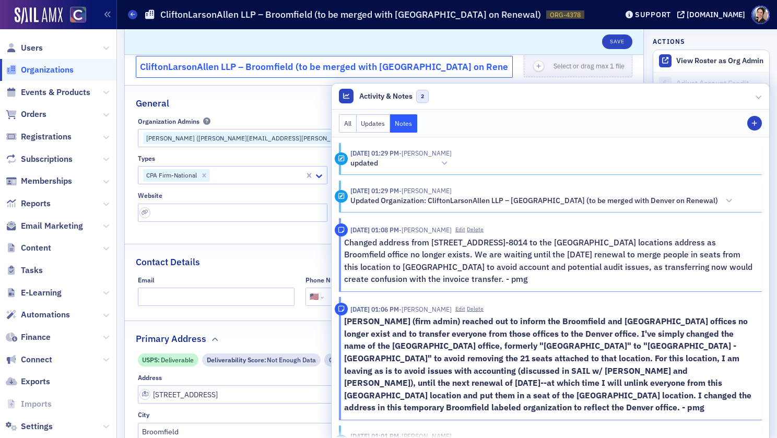
click at [290, 69] on input "CliftonLarsonAllen LLP – Broomfield (to be merged with [GEOGRAPHIC_DATA] on Ren…" at bounding box center [324, 67] width 377 height 22
click at [408, 68] on input "CliftonLarsonAllen LLP – Broomfield (to be merged with [GEOGRAPHIC_DATA] on Ren…" at bounding box center [324, 67] width 377 height 22
type input "CliftonLarsonAllen LLP – [GEOGRAPHIC_DATA] (to be merged with Denver office on …"
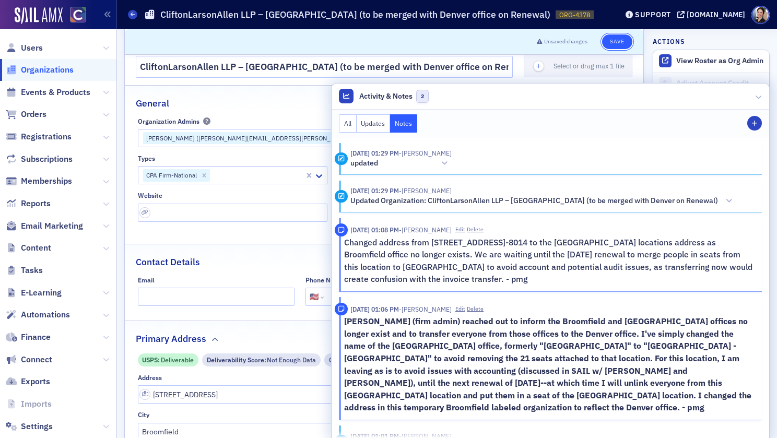
click at [619, 42] on button "Save" at bounding box center [617, 41] width 30 height 15
select select "US"
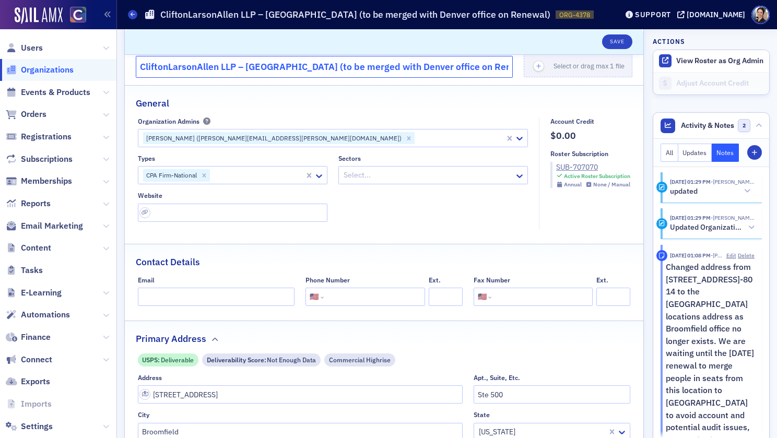
drag, startPoint x: 246, startPoint y: 67, endPoint x: 290, endPoint y: 67, distance: 43.9
click at [291, 66] on input "CliftonLarsonAllen LLP – [GEOGRAPHIC_DATA] (to be merged with Denver office on …" at bounding box center [324, 67] width 377 height 22
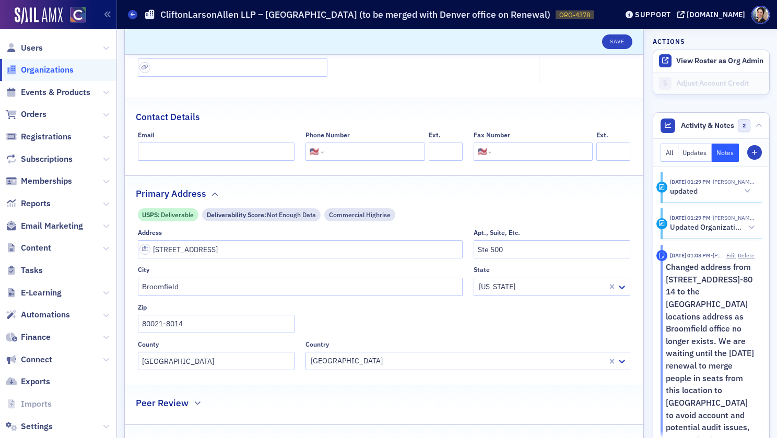
scroll to position [249, 0]
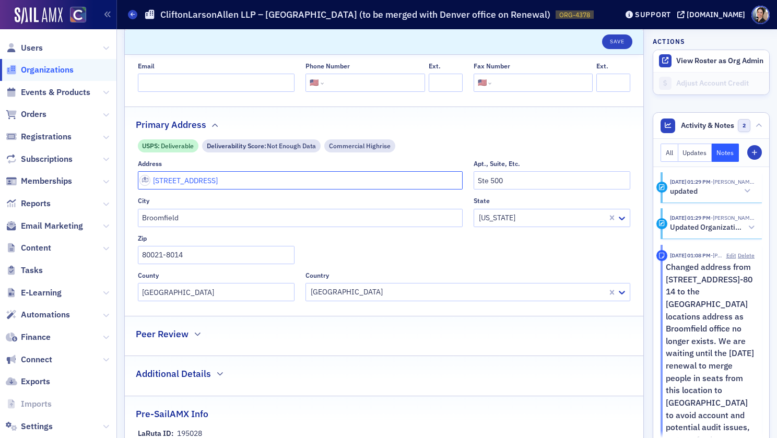
click at [228, 180] on input "[STREET_ADDRESS]" at bounding box center [300, 180] width 325 height 18
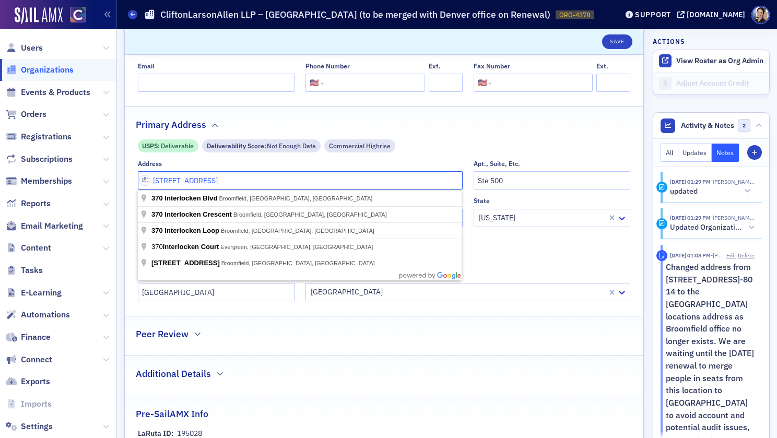
drag, startPoint x: 228, startPoint y: 180, endPoint x: 161, endPoint y: 172, distance: 67.2
click at [161, 172] on input "[STREET_ADDRESS]" at bounding box center [300, 180] width 325 height 18
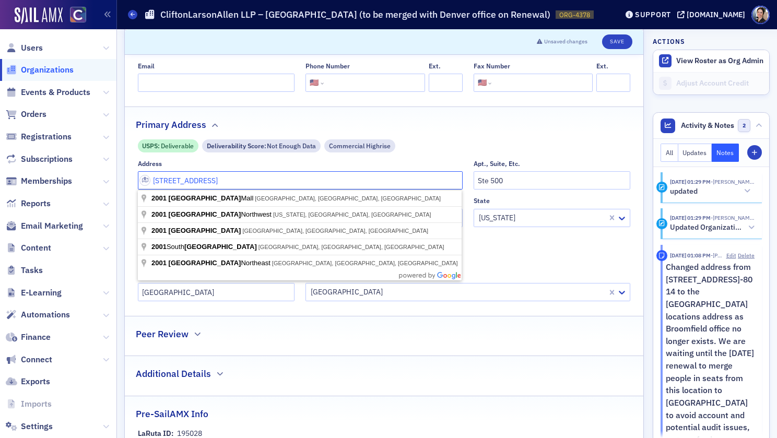
type input "[STREET_ADDRESS]"
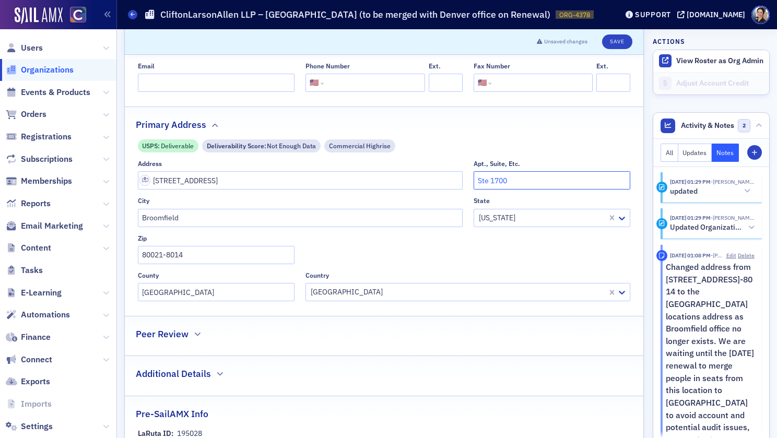
type input "Ste 1700"
type input "[GEOGRAPHIC_DATA]"
type input "80202"
drag, startPoint x: 161, startPoint y: 172, endPoint x: 617, endPoint y: 38, distance: 474.8
click at [617, 38] on button "Save" at bounding box center [617, 41] width 30 height 15
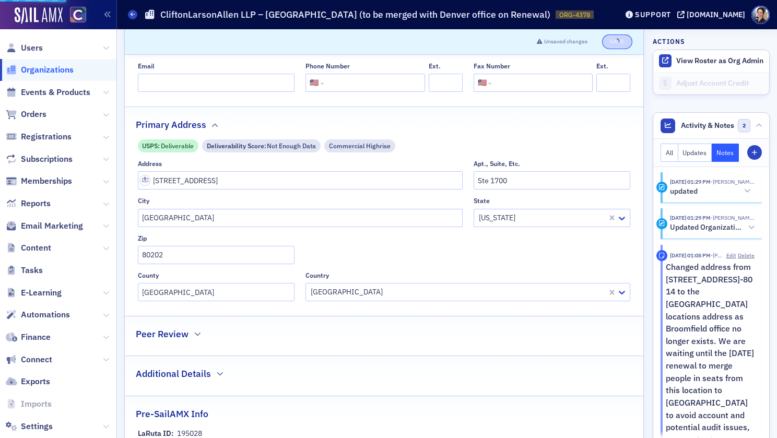
select select "US"
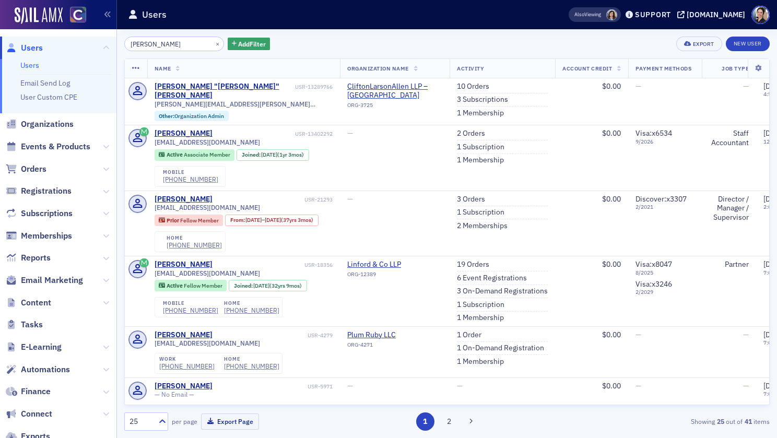
scroll to position [0, 1]
